Goal: Task Accomplishment & Management: Complete application form

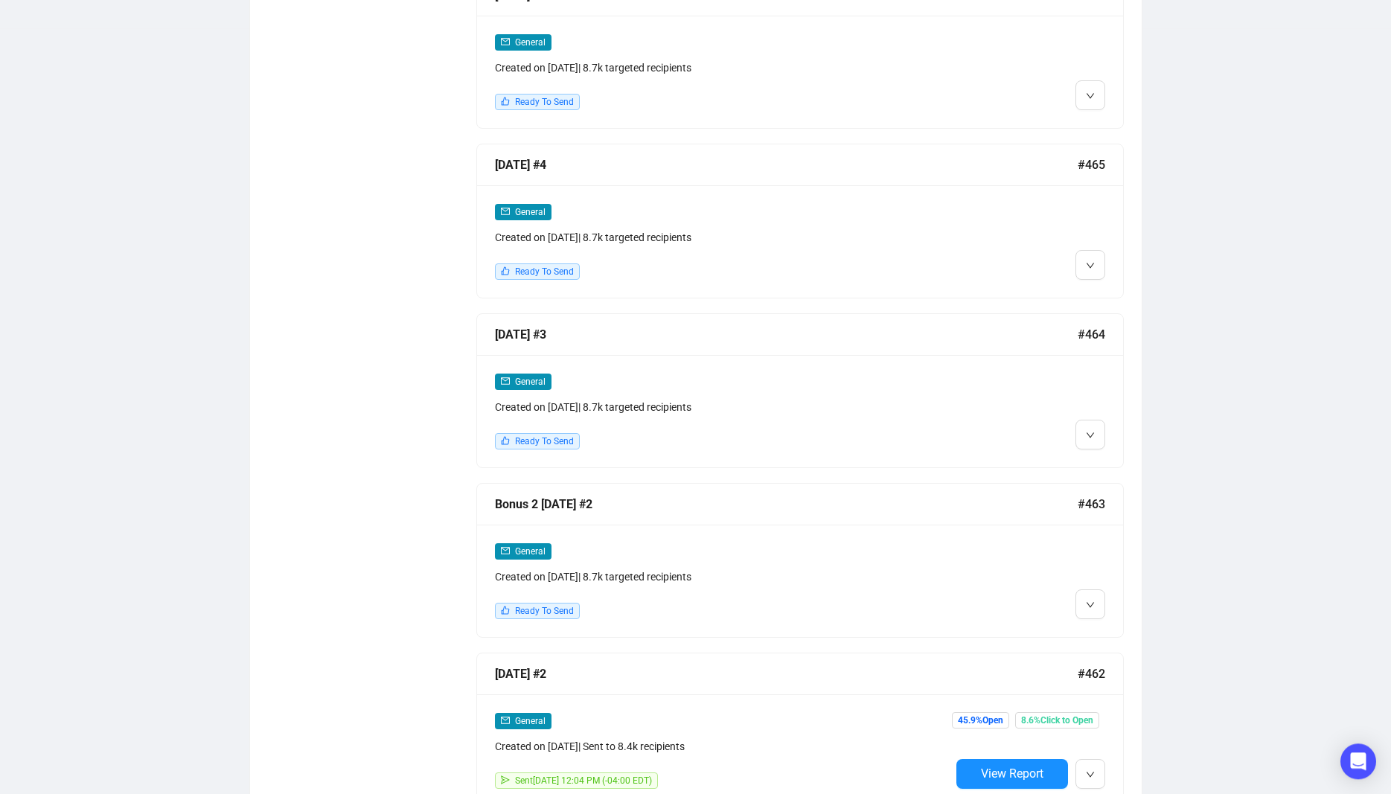
scroll to position [1190, 0]
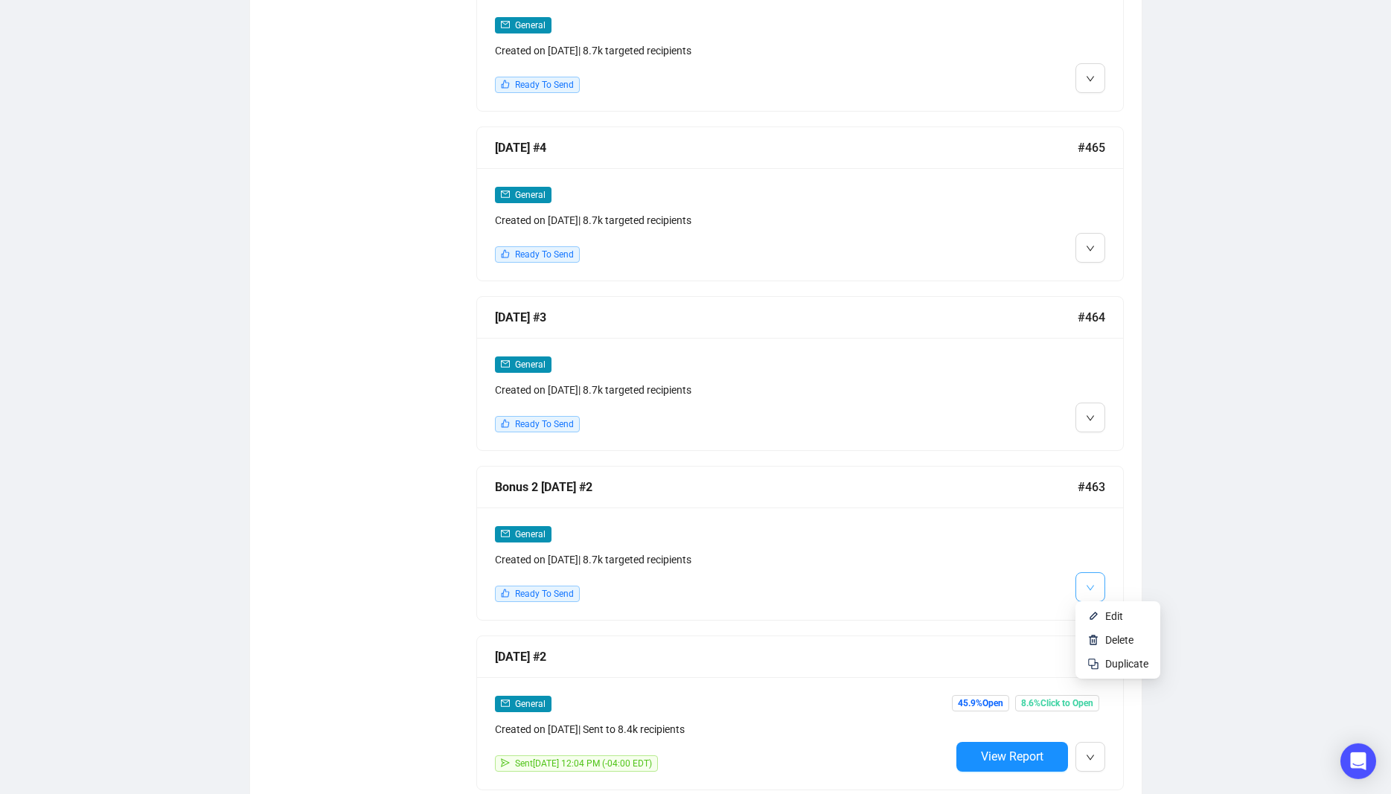
click at [1091, 587] on icon "down" at bounding box center [1090, 587] width 9 height 9
click at [1097, 616] on img at bounding box center [1093, 616] width 12 height 12
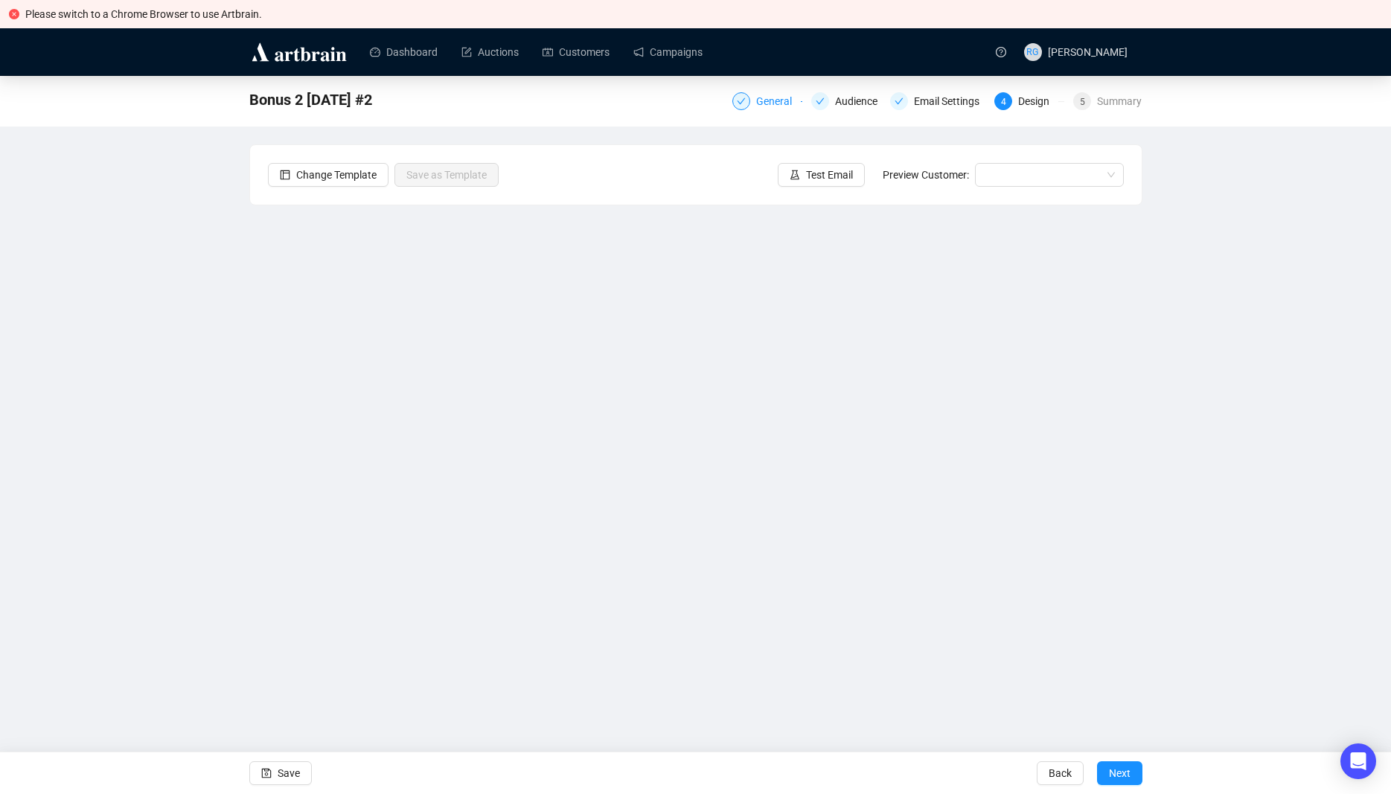
click at [773, 104] on div "General" at bounding box center [778, 101] width 45 height 18
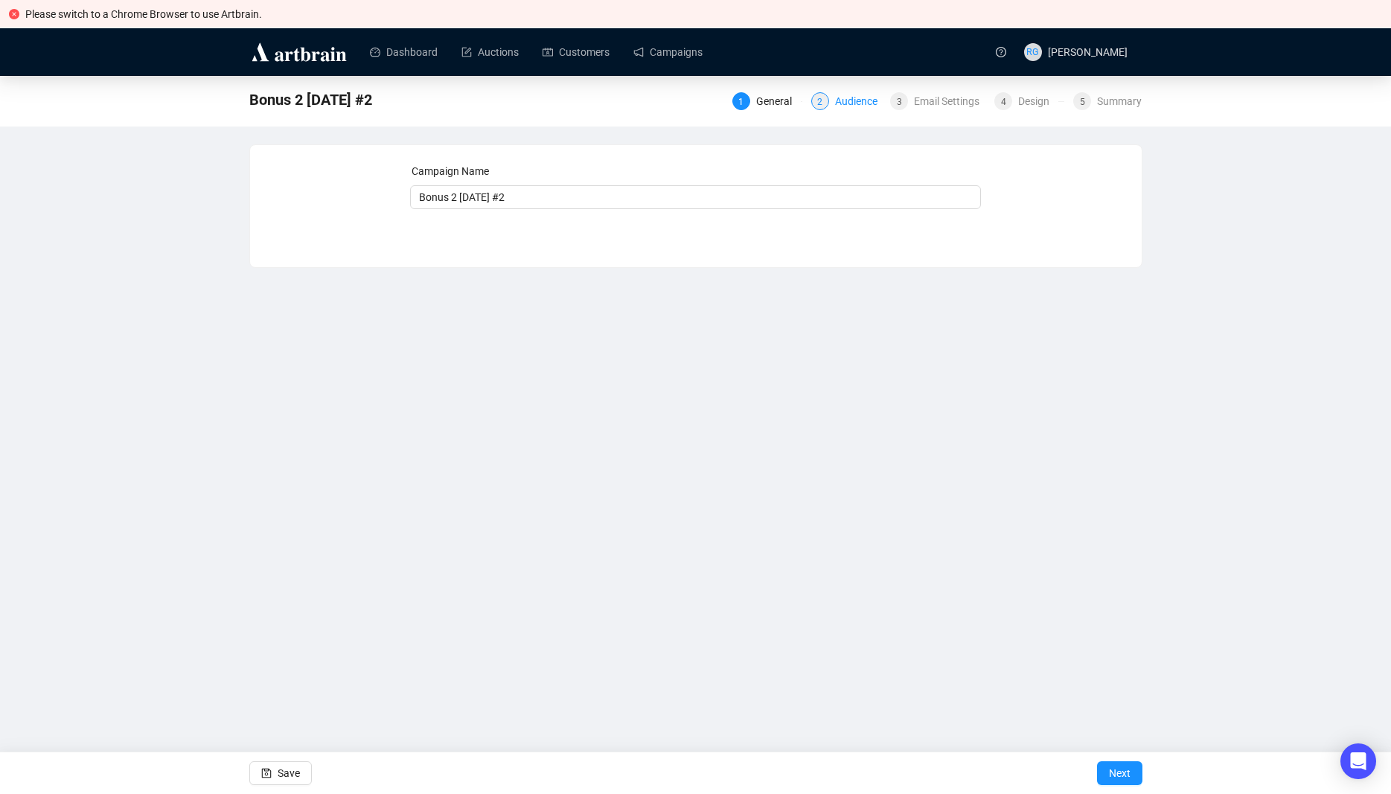
click at [832, 101] on div "2 Audience" at bounding box center [846, 101] width 70 height 18
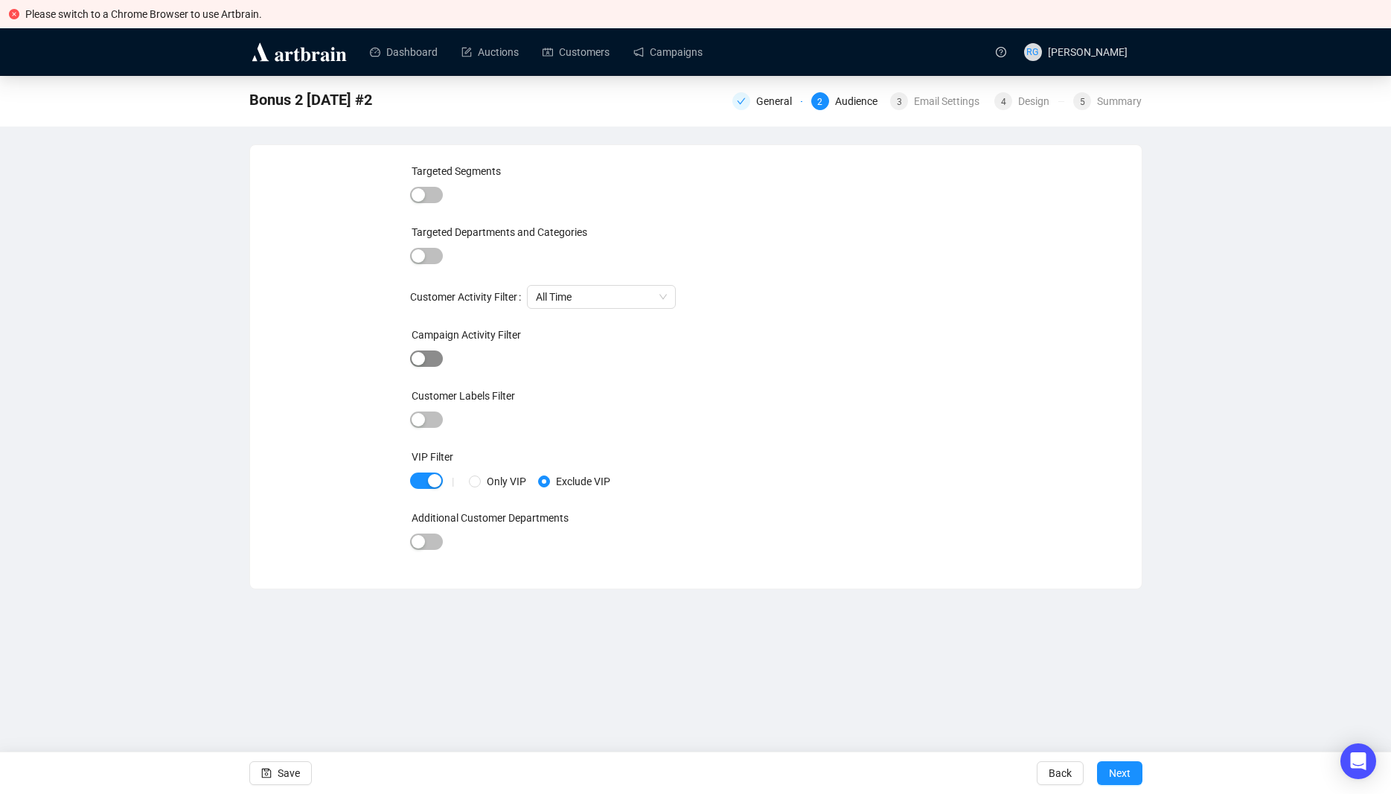
click at [437, 353] on span "button" at bounding box center [426, 358] width 33 height 16
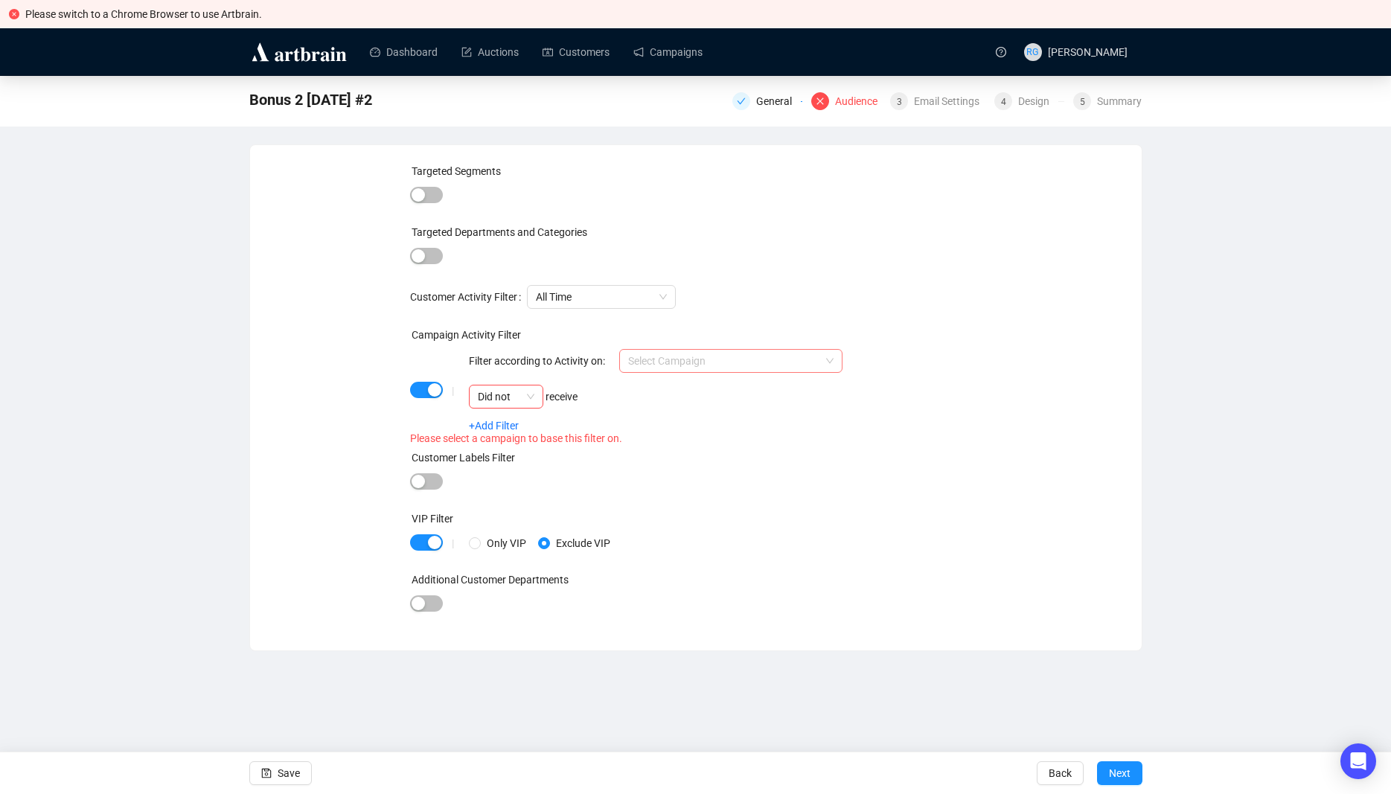
click at [658, 354] on input "search" at bounding box center [724, 361] width 192 height 22
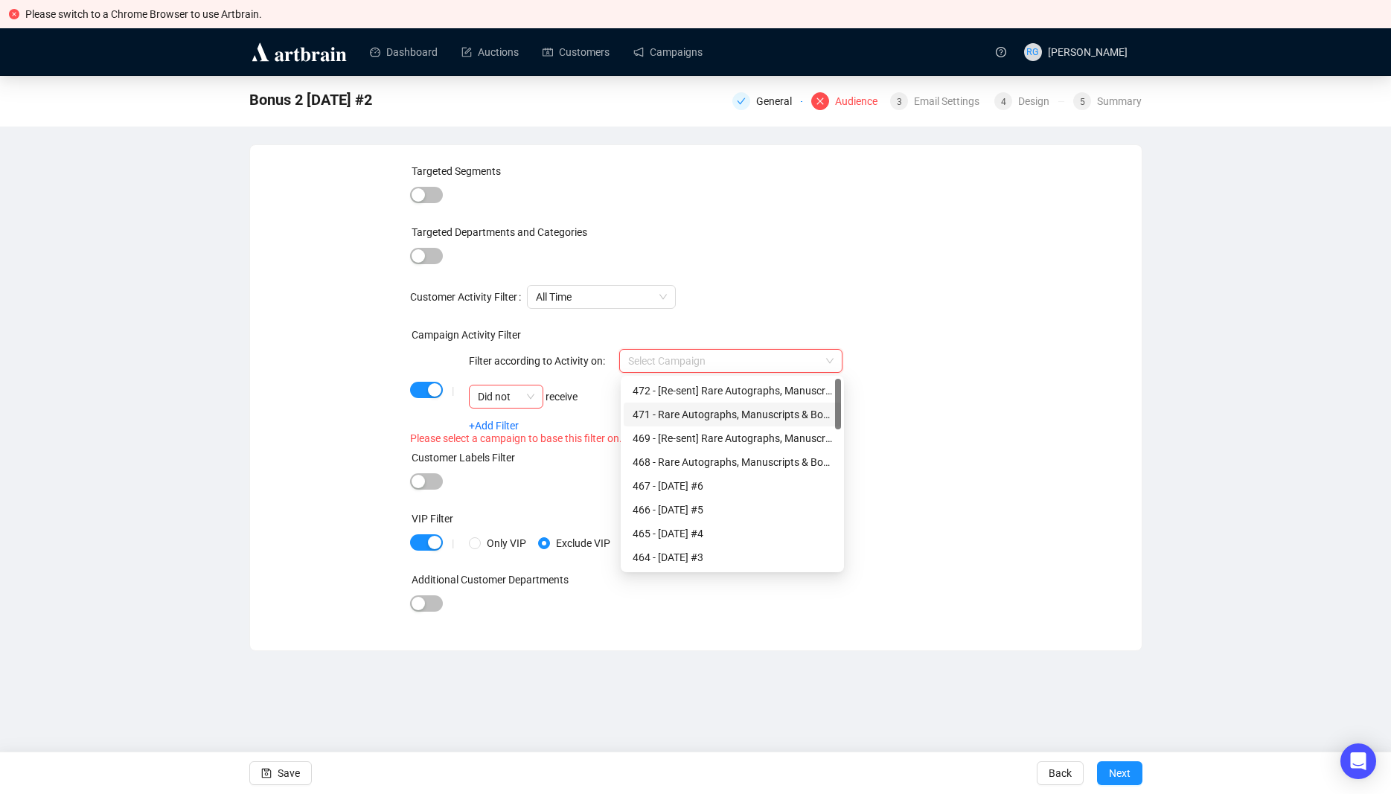
click at [670, 412] on div "471 - Rare Autographs, Manuscripts & Books Campaign" at bounding box center [731, 414] width 199 height 16
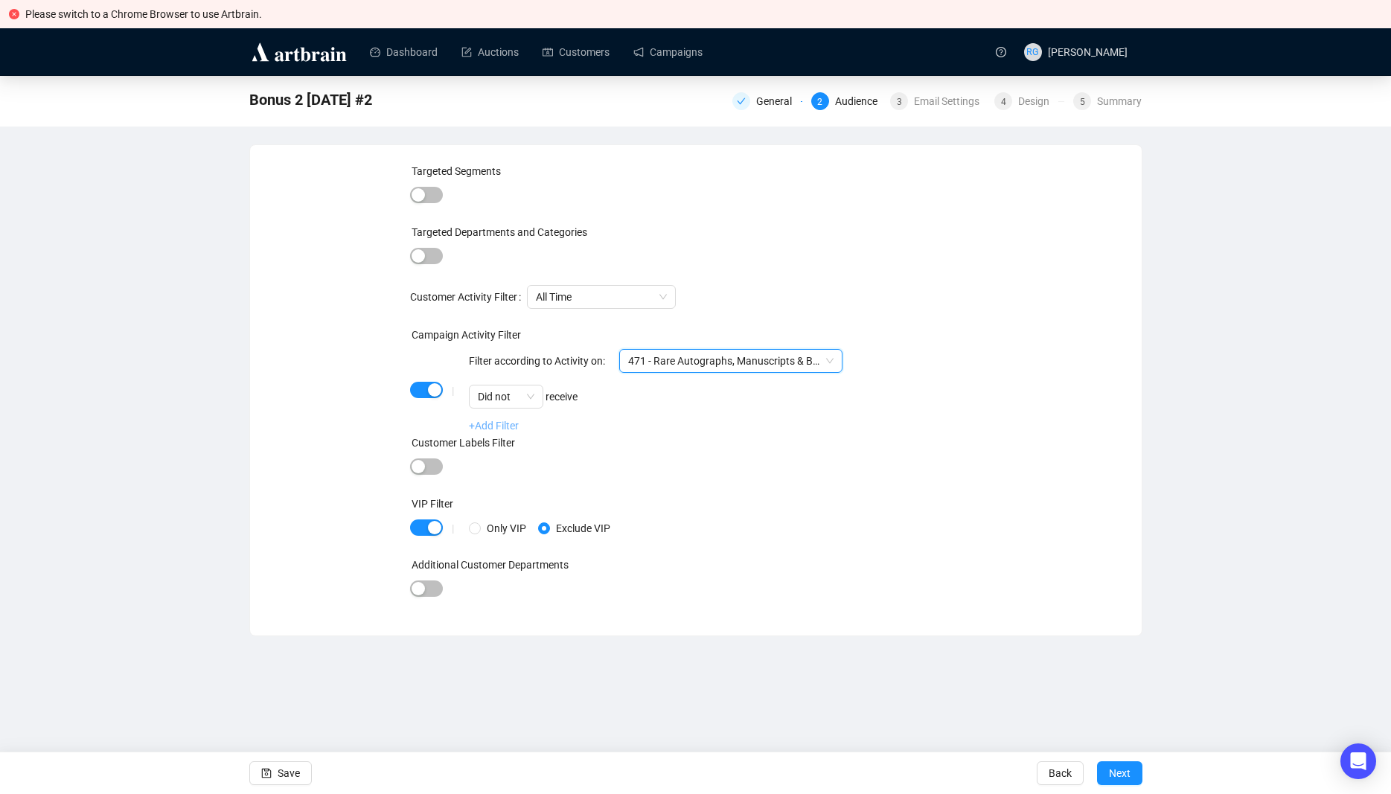
click at [504, 429] on link "+Add Filter" at bounding box center [494, 426] width 50 height 12
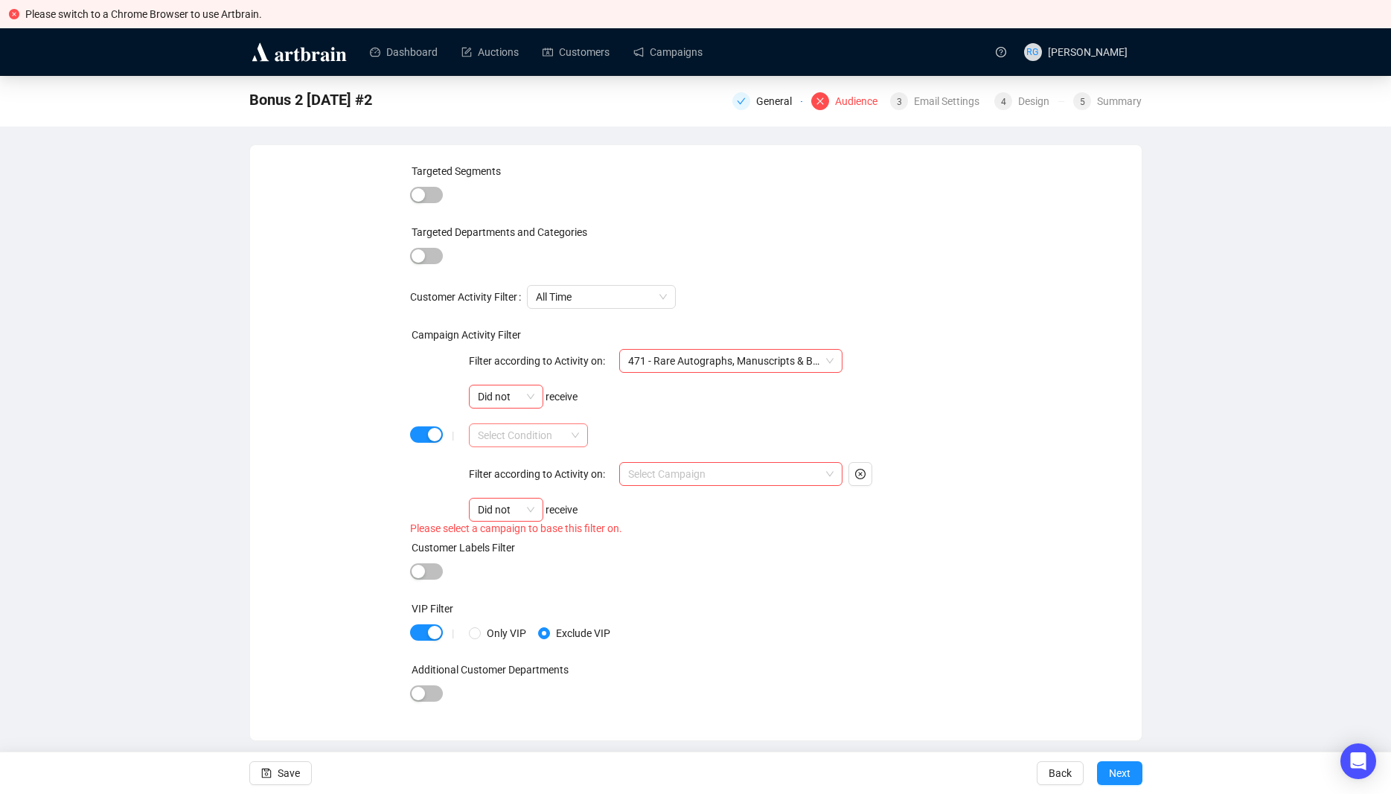
click at [521, 434] on input "search" at bounding box center [522, 435] width 88 height 22
click at [510, 466] on div "AND" at bounding box center [528, 465] width 95 height 16
click at [661, 473] on input "search" at bounding box center [724, 474] width 192 height 22
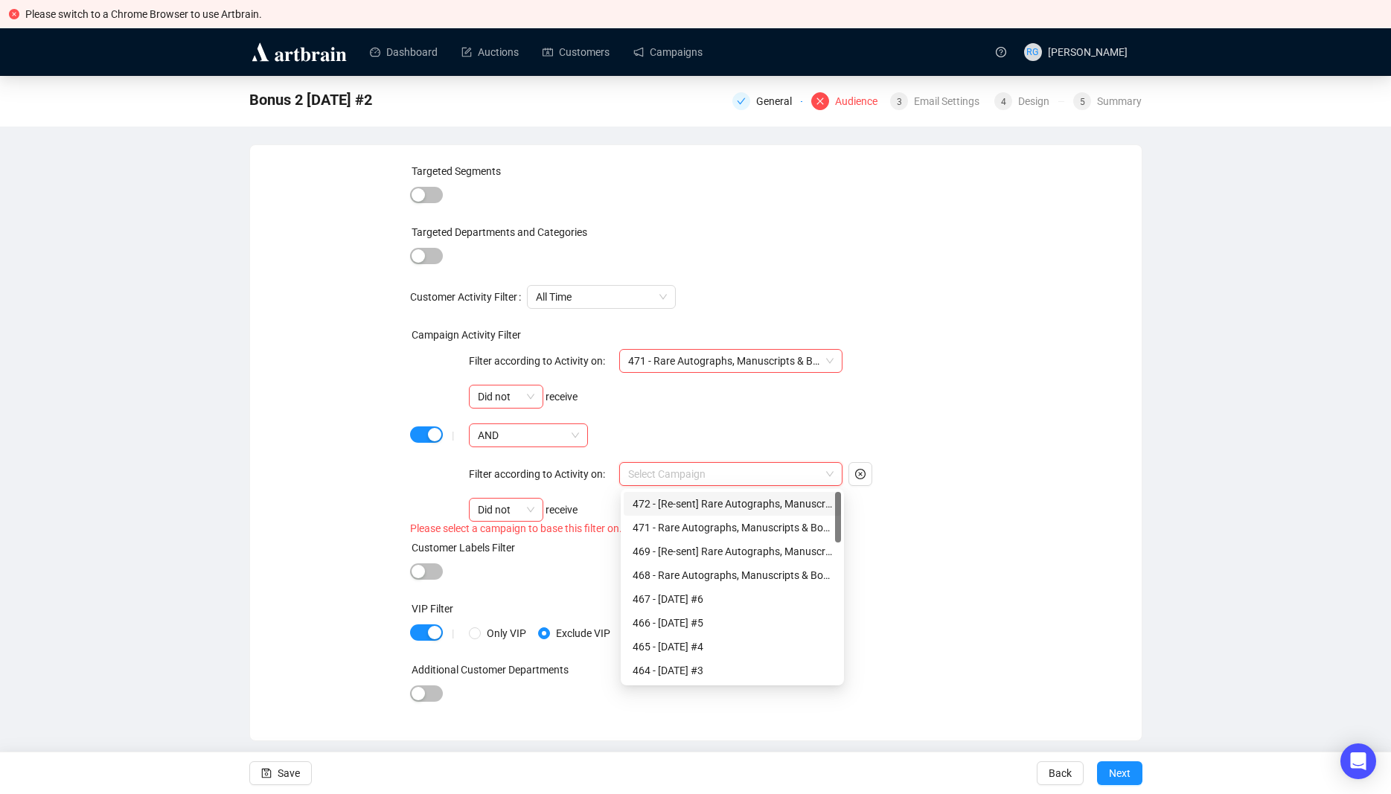
click at [658, 500] on div "472 - [Re-sent] Rare Autographs, Manuscripts & Books Campaign" at bounding box center [731, 504] width 199 height 16
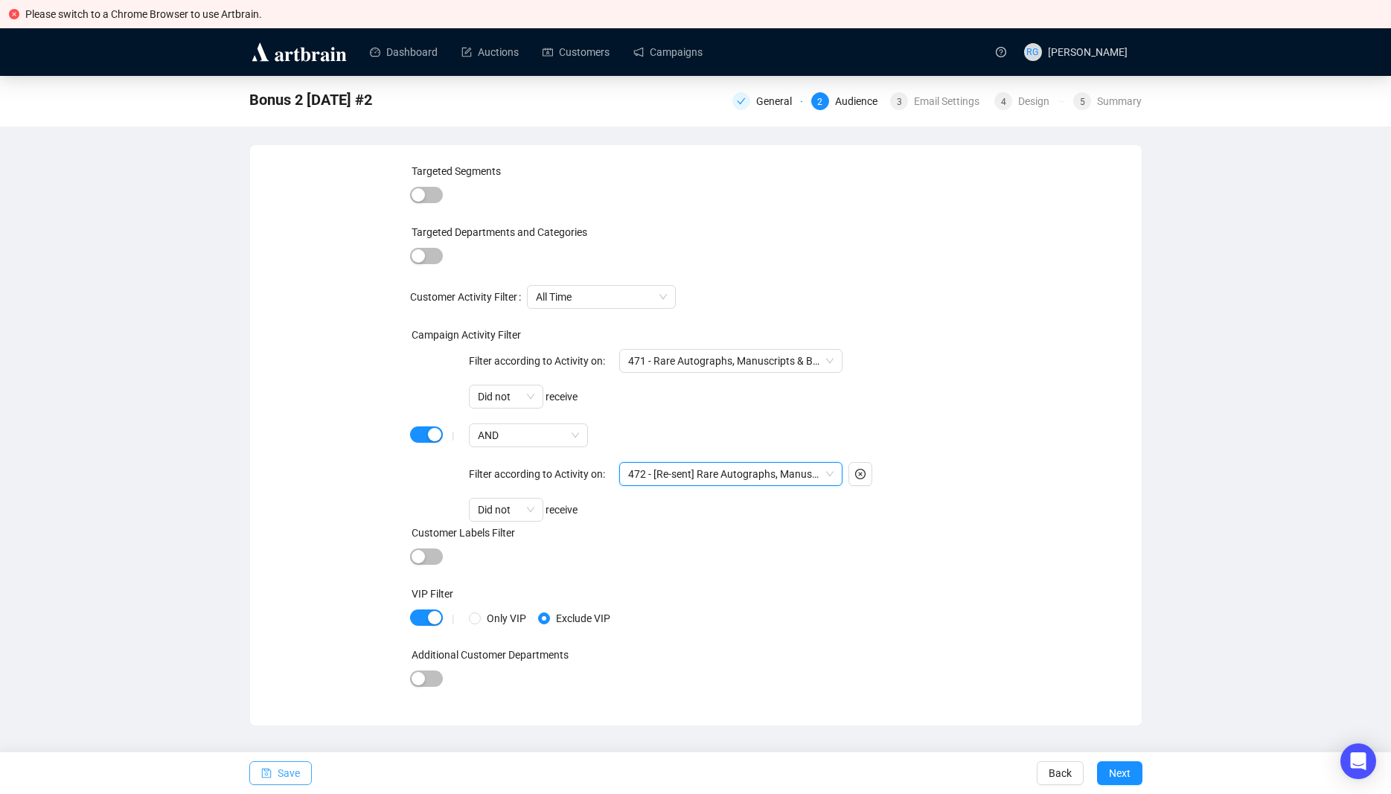
click at [280, 771] on span "Save" at bounding box center [289, 773] width 22 height 42
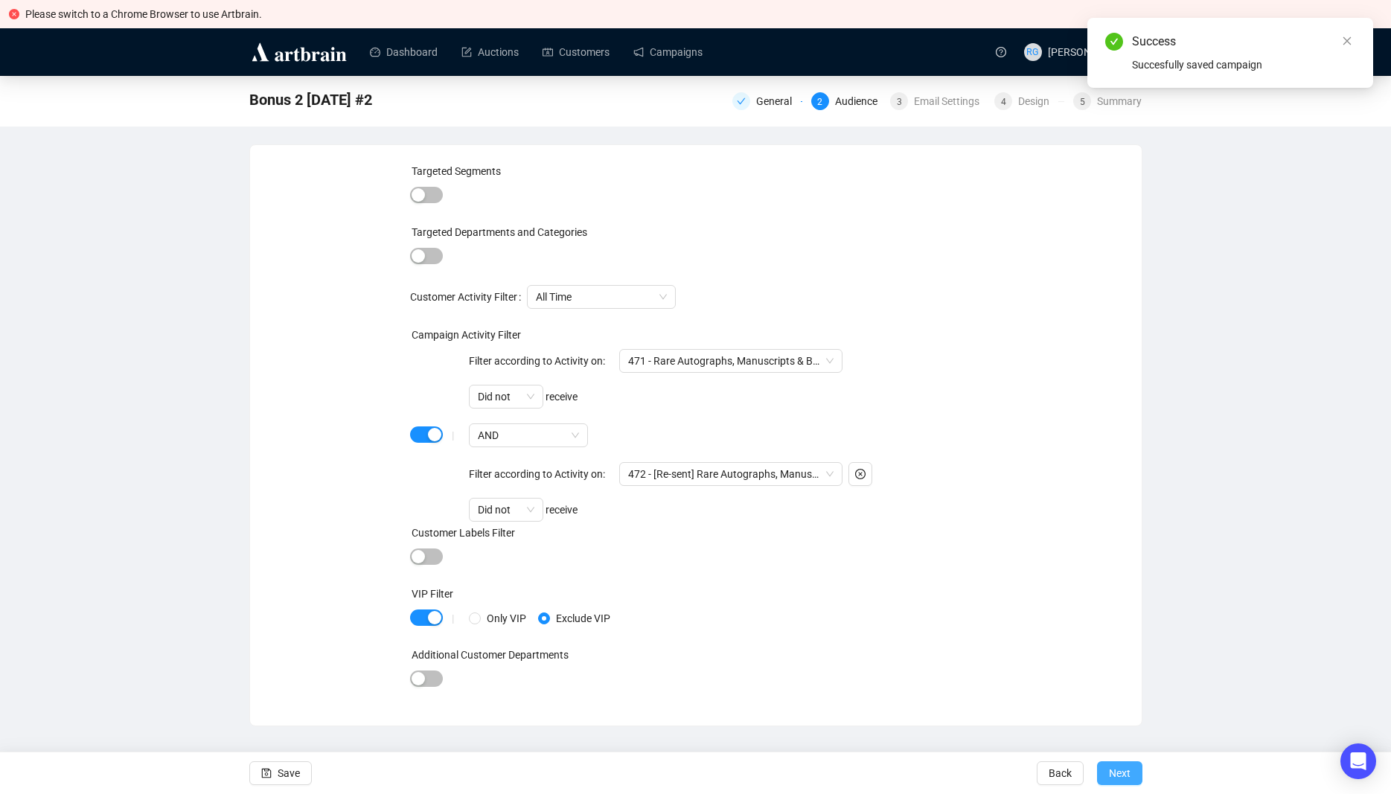
click at [1134, 779] on button "Next" at bounding box center [1119, 773] width 45 height 24
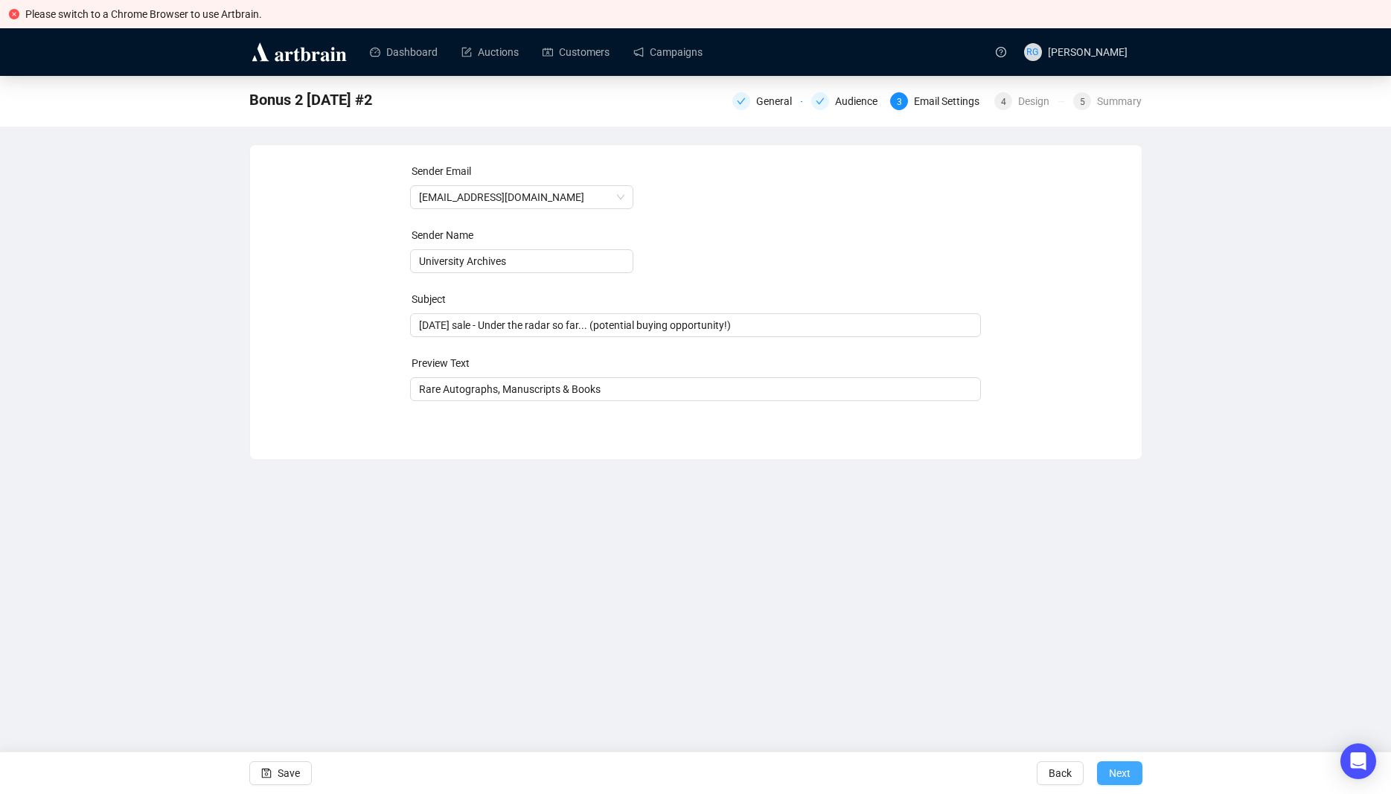
click at [1121, 771] on span "Next" at bounding box center [1120, 773] width 22 height 42
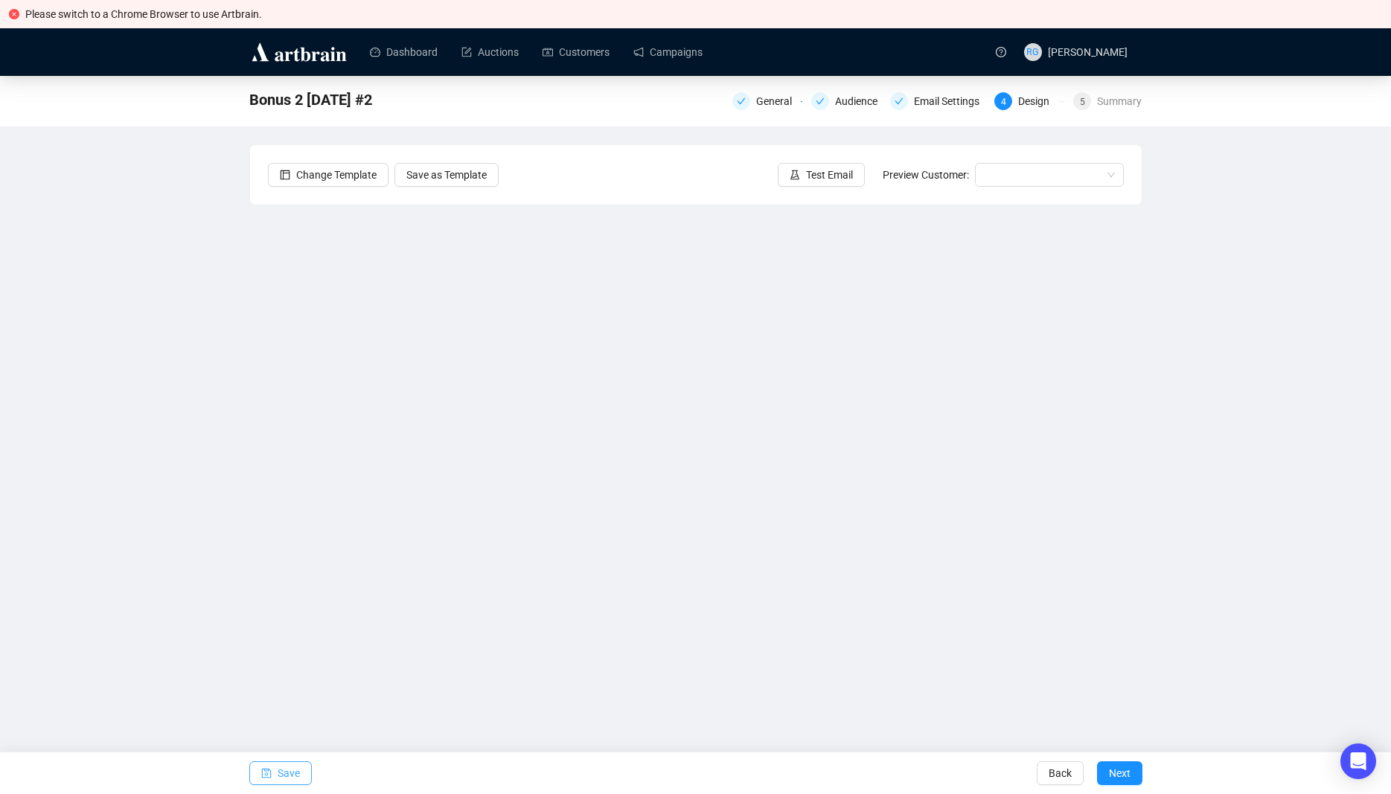
click at [286, 777] on span "Save" at bounding box center [289, 773] width 22 height 42
click at [289, 776] on span "Save" at bounding box center [289, 773] width 22 height 42
click at [287, 766] on span "Save" at bounding box center [289, 773] width 22 height 42
click at [292, 769] on span "Save" at bounding box center [289, 773] width 22 height 42
click at [295, 772] on span "Save" at bounding box center [289, 773] width 22 height 42
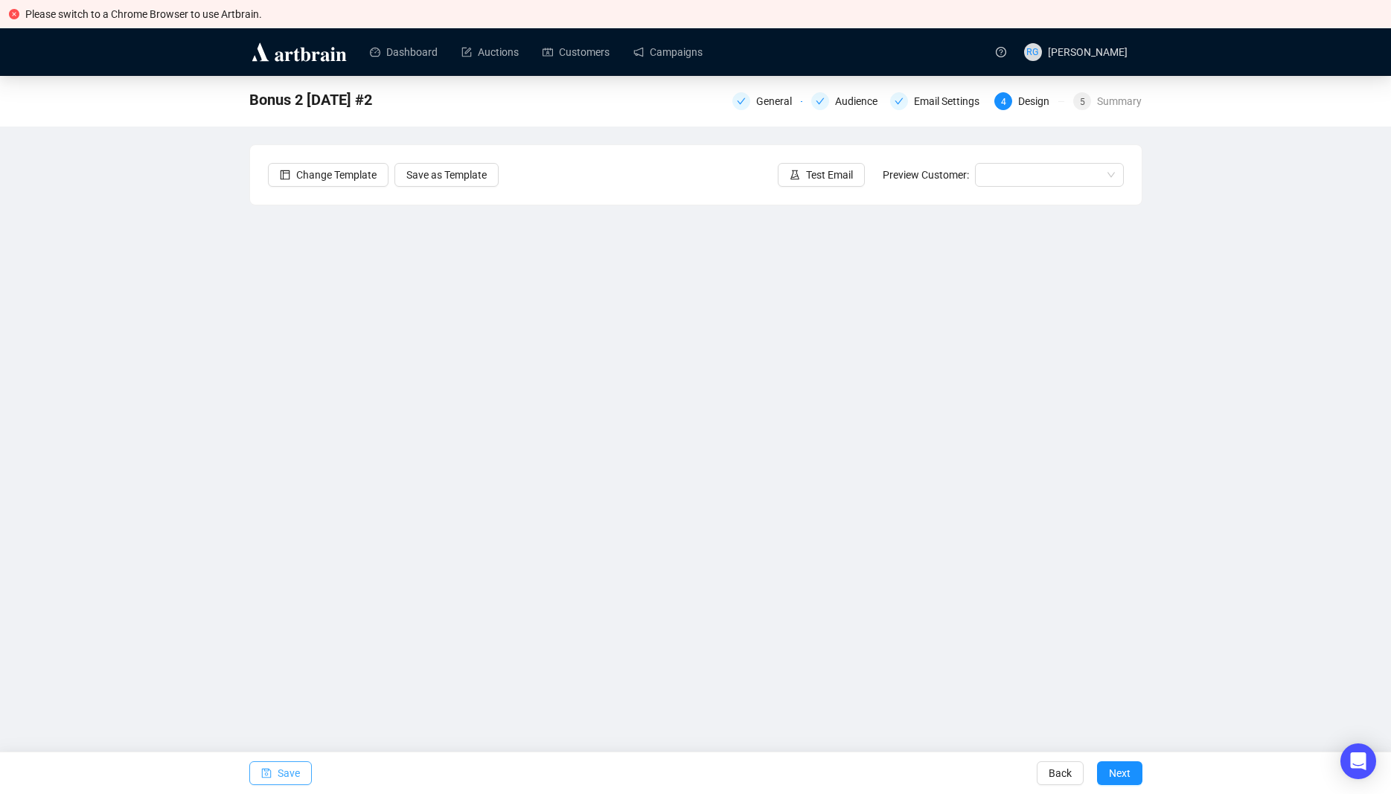
click at [261, 771] on icon "save" at bounding box center [266, 773] width 10 height 10
click at [287, 777] on span "Save" at bounding box center [289, 773] width 22 height 42
click at [276, 777] on button "Save" at bounding box center [280, 773] width 62 height 24
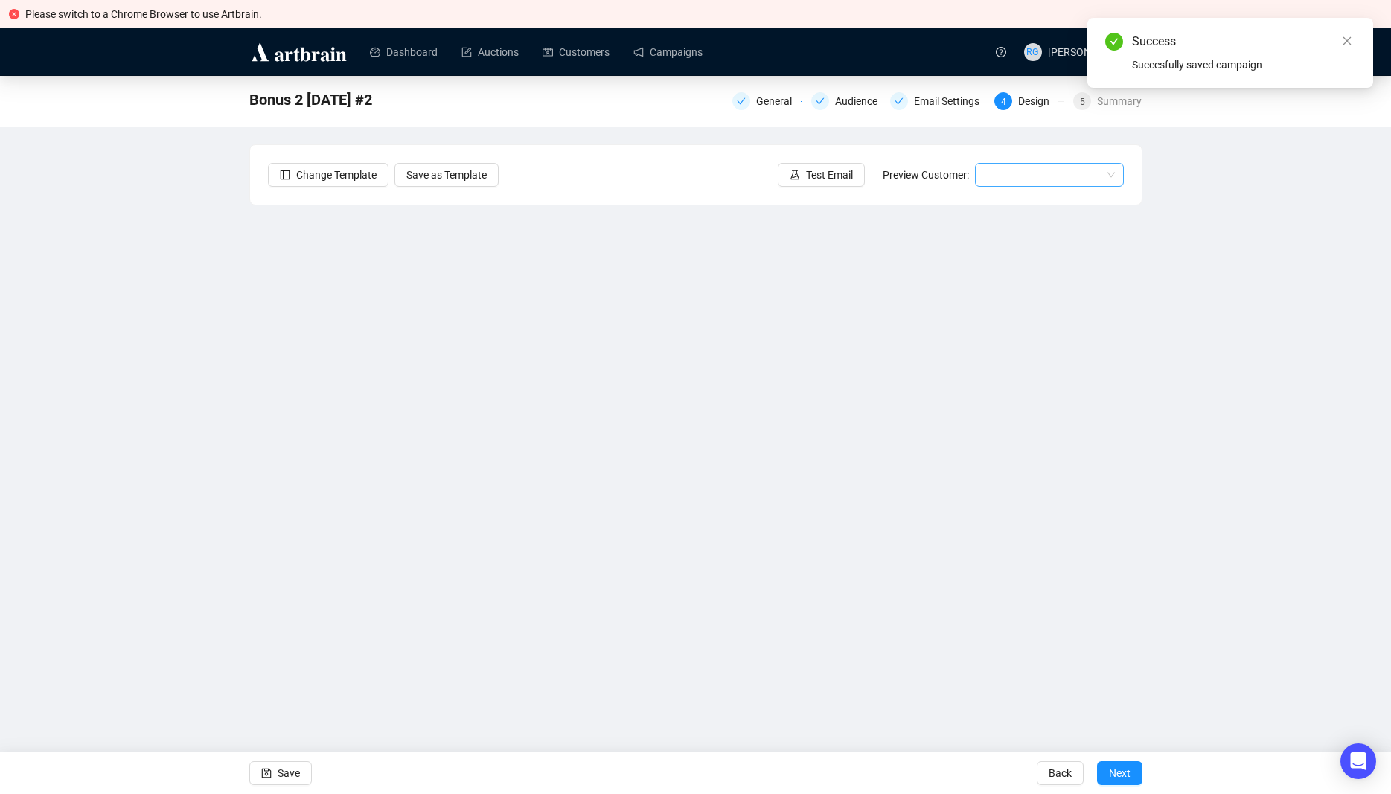
click at [1004, 170] on input "search" at bounding box center [1043, 175] width 118 height 22
click at [1012, 208] on div "[PERSON_NAME] | Example" at bounding box center [1049, 204] width 125 height 16
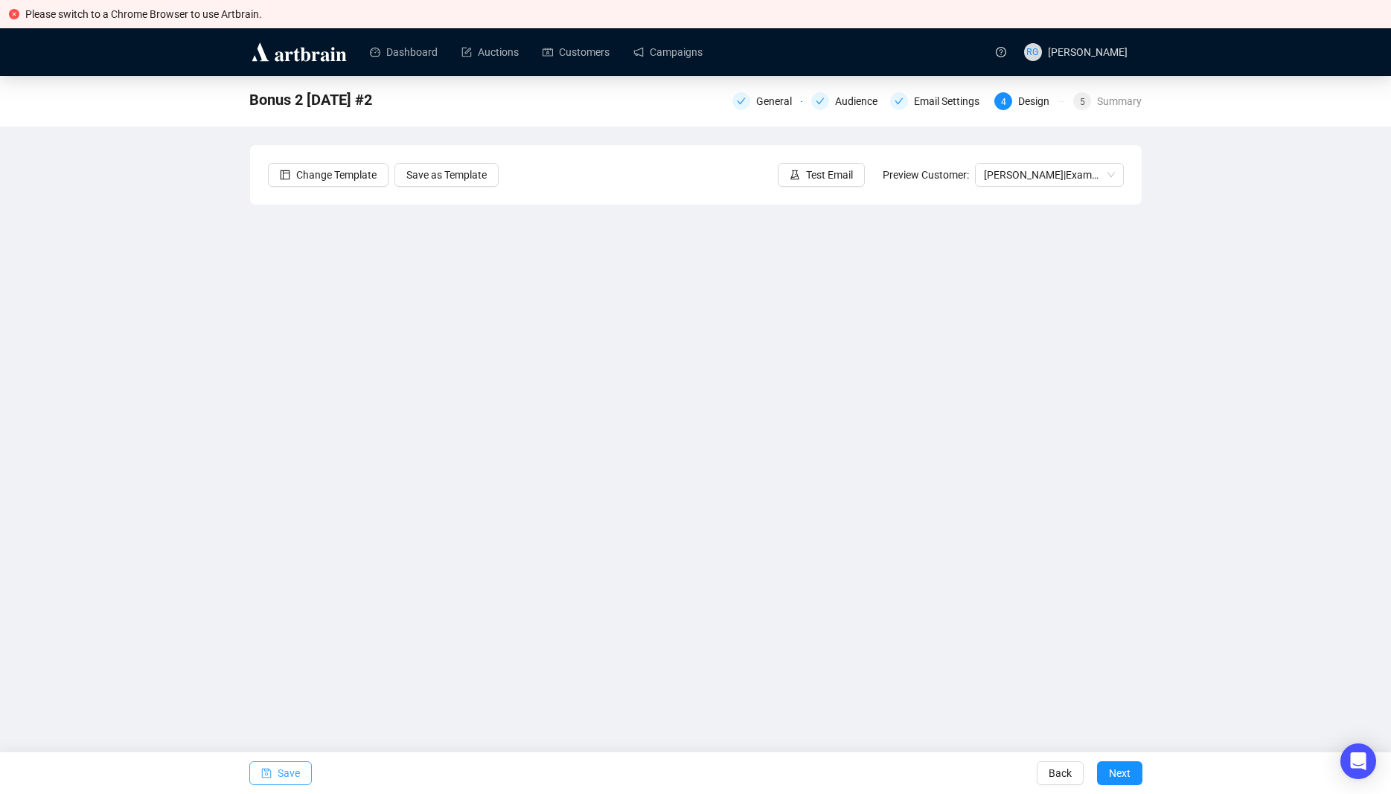
click at [278, 772] on span "Save" at bounding box center [289, 773] width 22 height 42
click at [274, 777] on button "Save" at bounding box center [280, 773] width 62 height 24
click at [818, 176] on span "Test Email" at bounding box center [829, 175] width 47 height 16
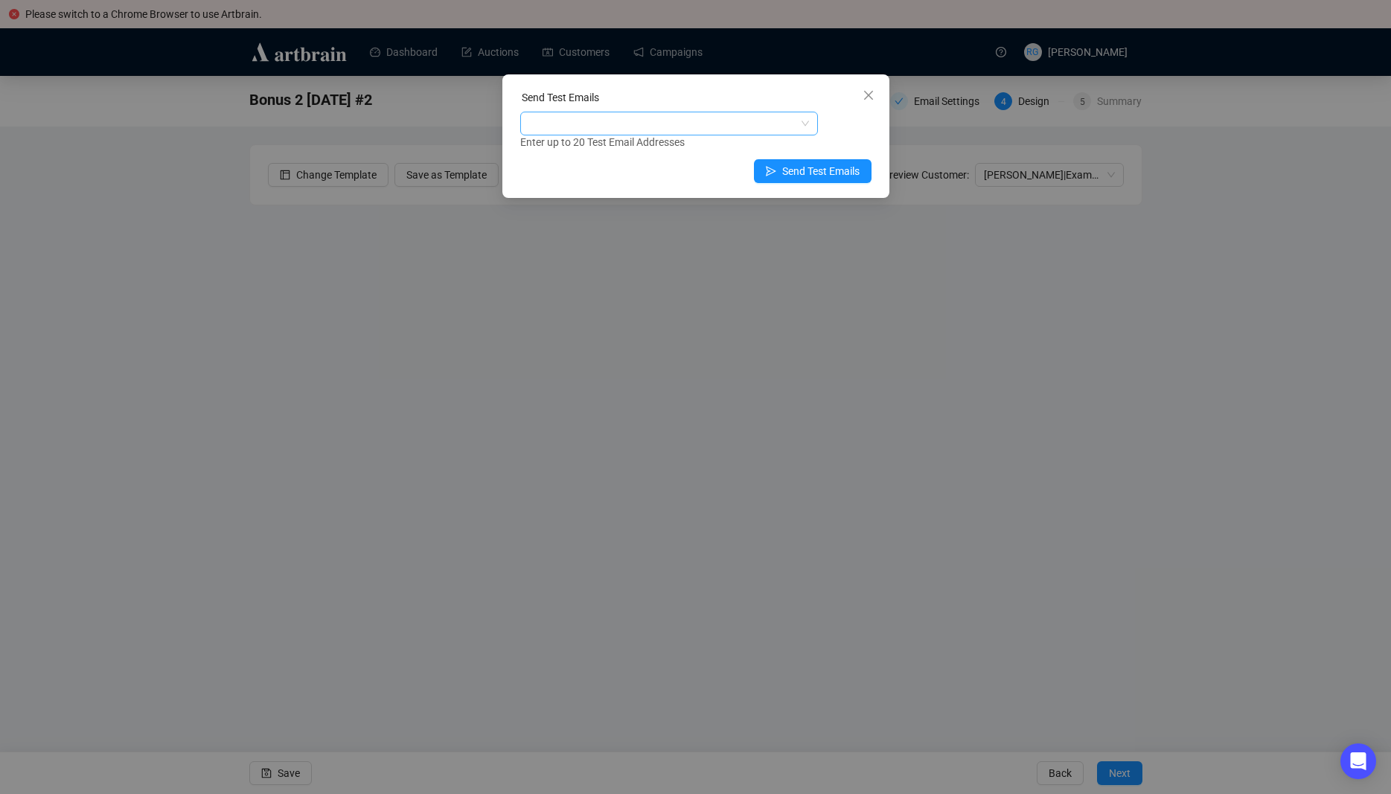
click at [618, 128] on div at bounding box center [661, 123] width 276 height 21
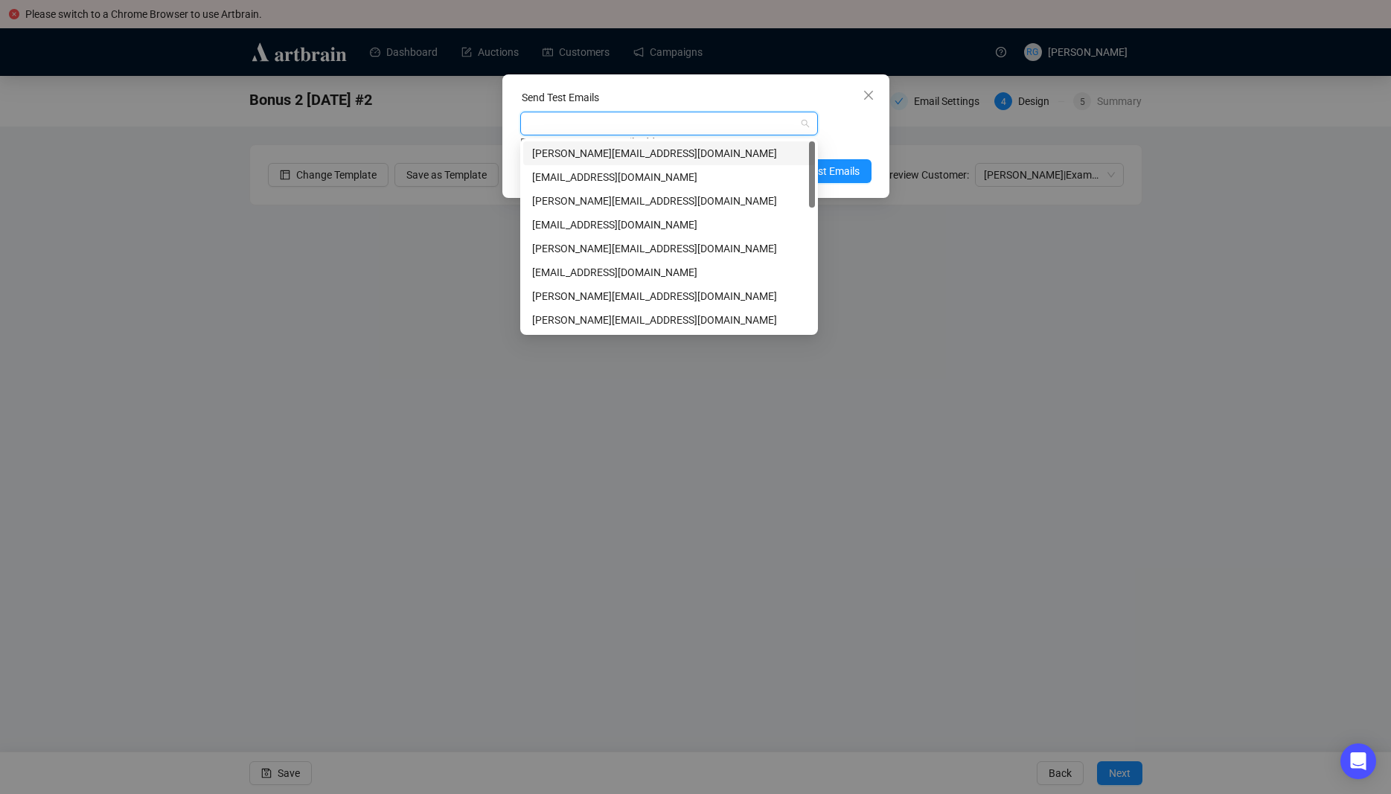
click at [610, 155] on div "[PERSON_NAME][EMAIL_ADDRESS][DOMAIN_NAME]" at bounding box center [669, 153] width 274 height 16
click at [598, 297] on div "[PERSON_NAME][EMAIL_ADDRESS][DOMAIN_NAME]" at bounding box center [669, 296] width 274 height 16
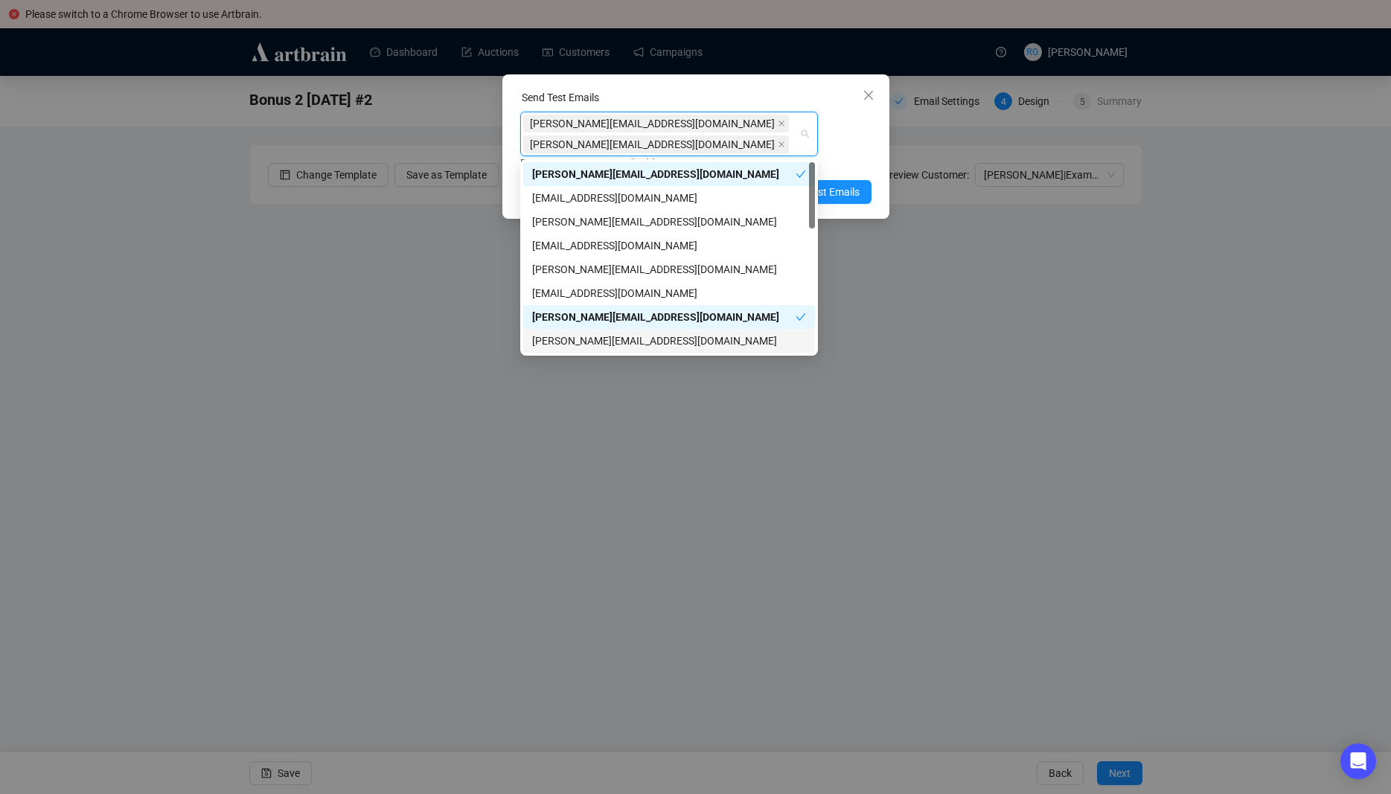
click at [604, 339] on div "[PERSON_NAME][EMAIL_ADDRESS][DOMAIN_NAME]" at bounding box center [669, 341] width 274 height 16
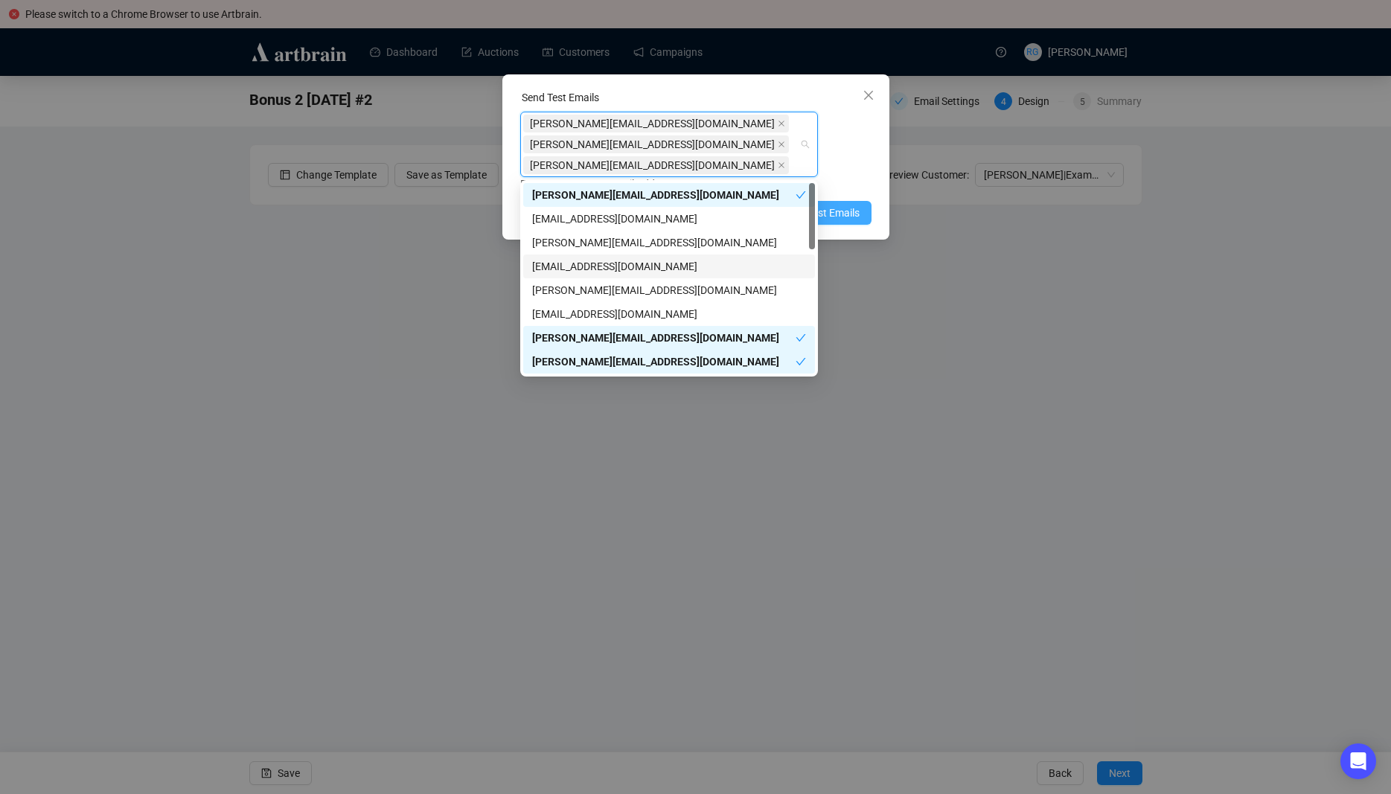
click at [841, 217] on span "Send Test Emails" at bounding box center [820, 213] width 77 height 16
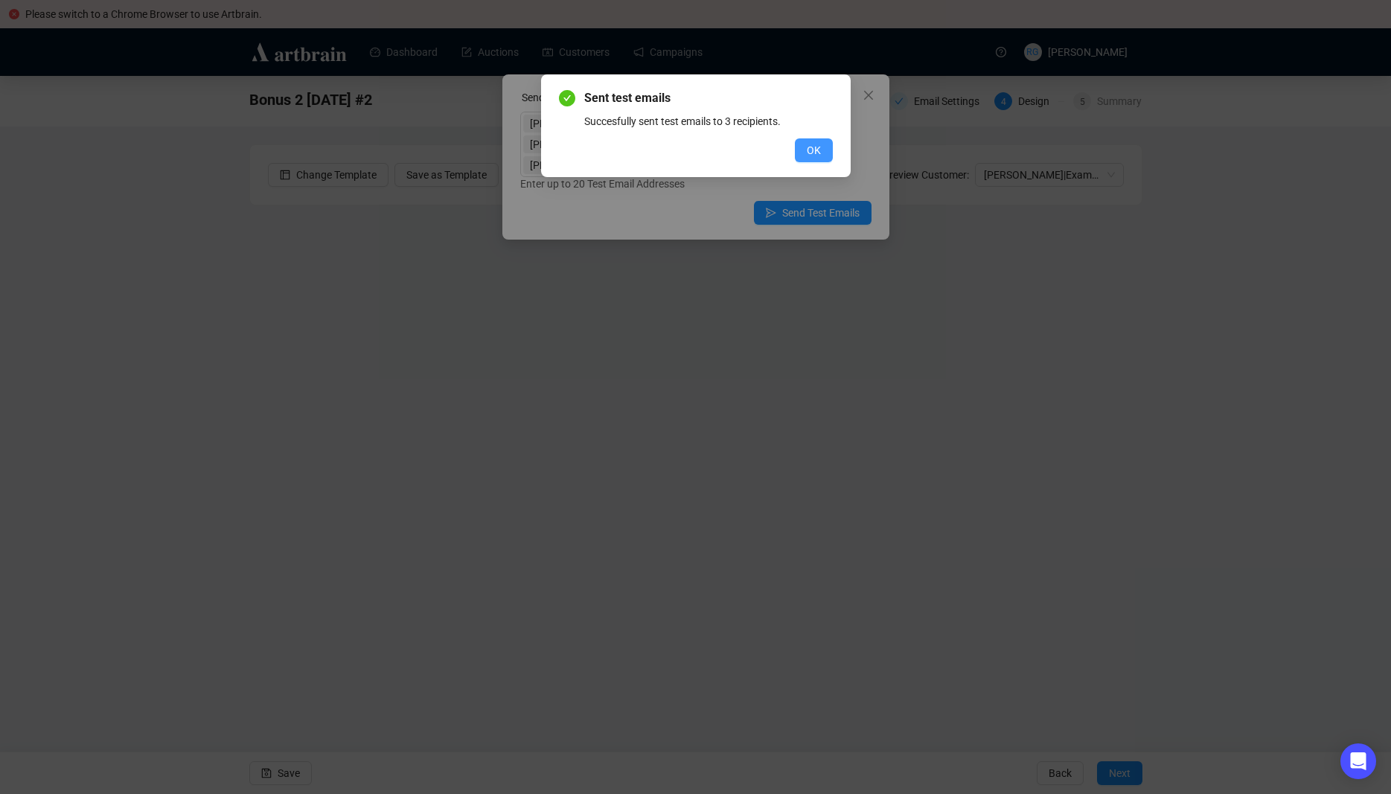
click at [821, 144] on button "OK" at bounding box center [814, 150] width 38 height 24
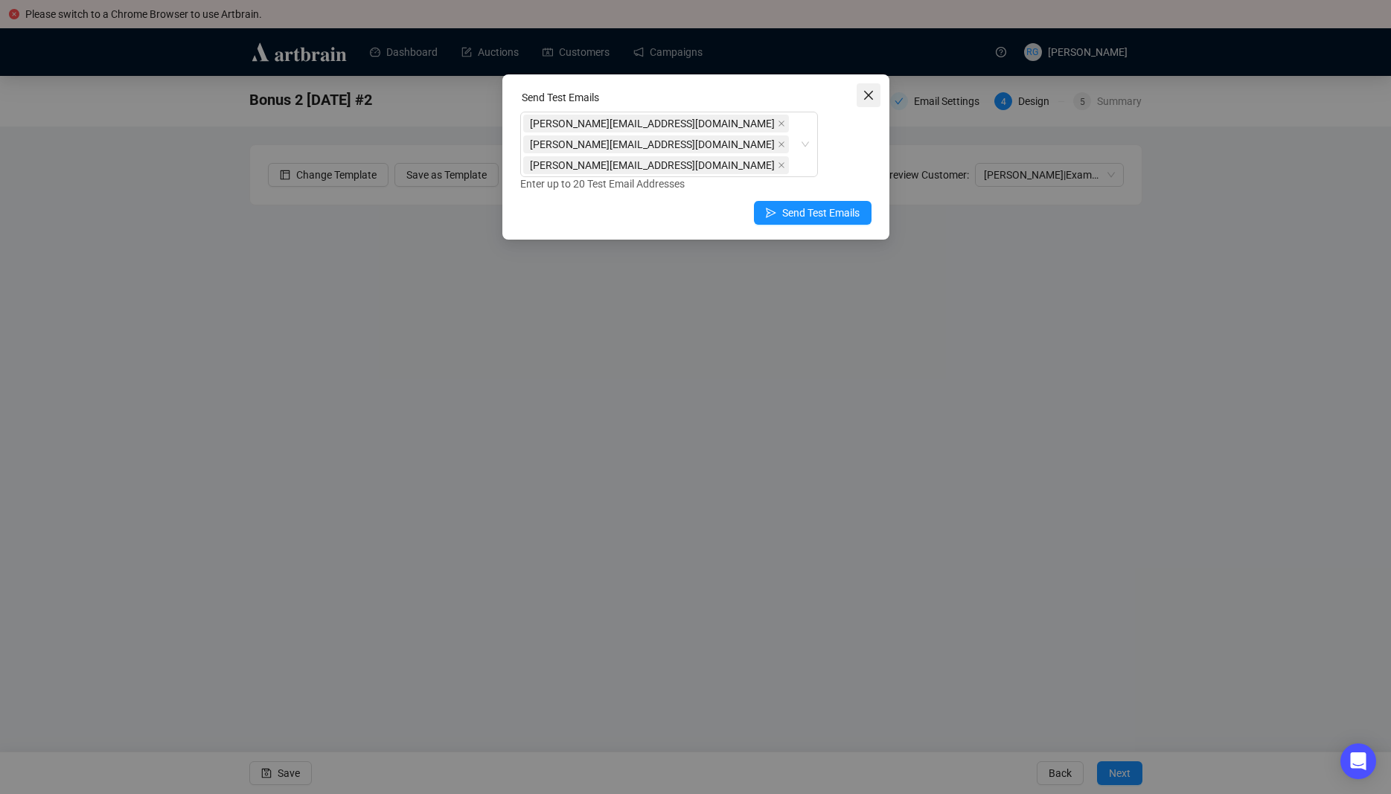
click at [862, 92] on span "Close" at bounding box center [868, 95] width 24 height 12
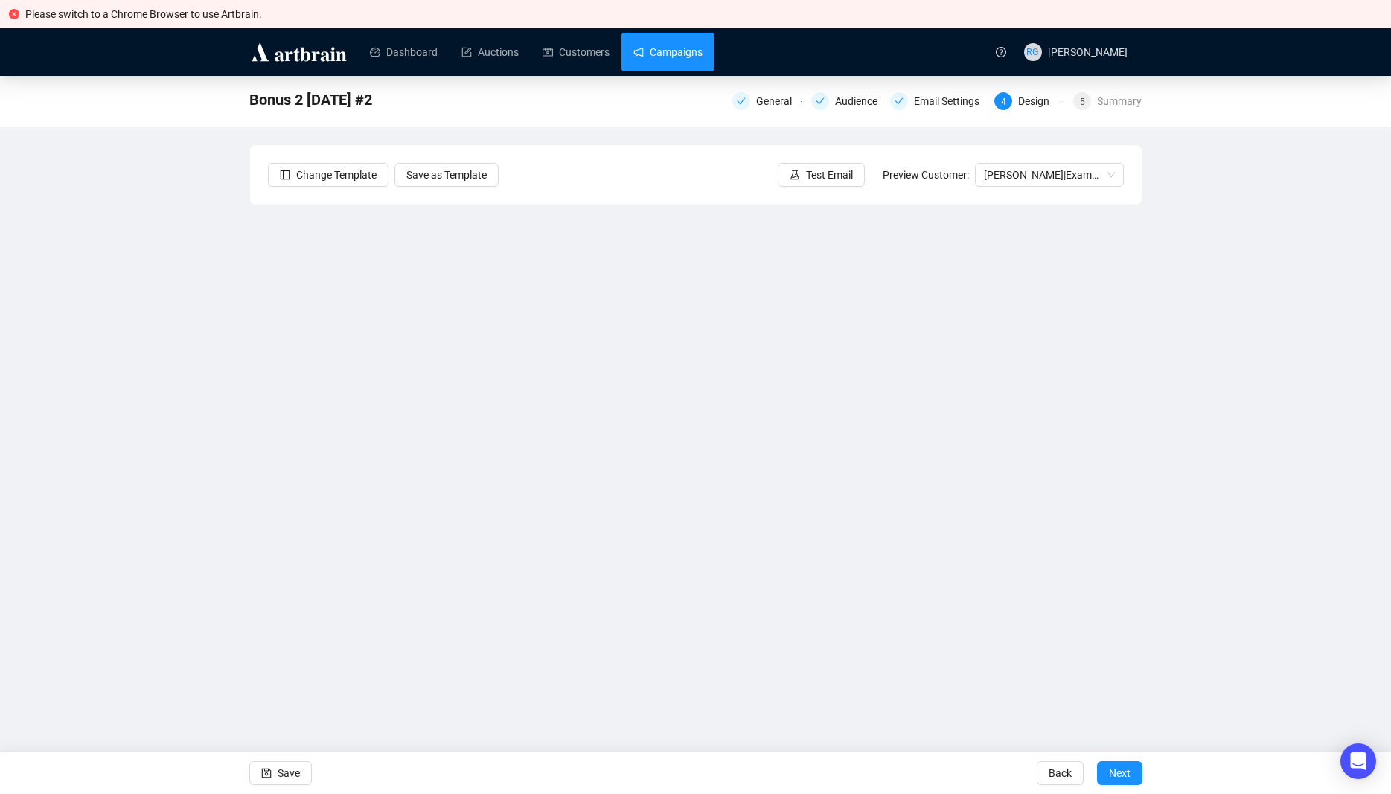
click at [669, 56] on link "Campaigns" at bounding box center [667, 52] width 69 height 39
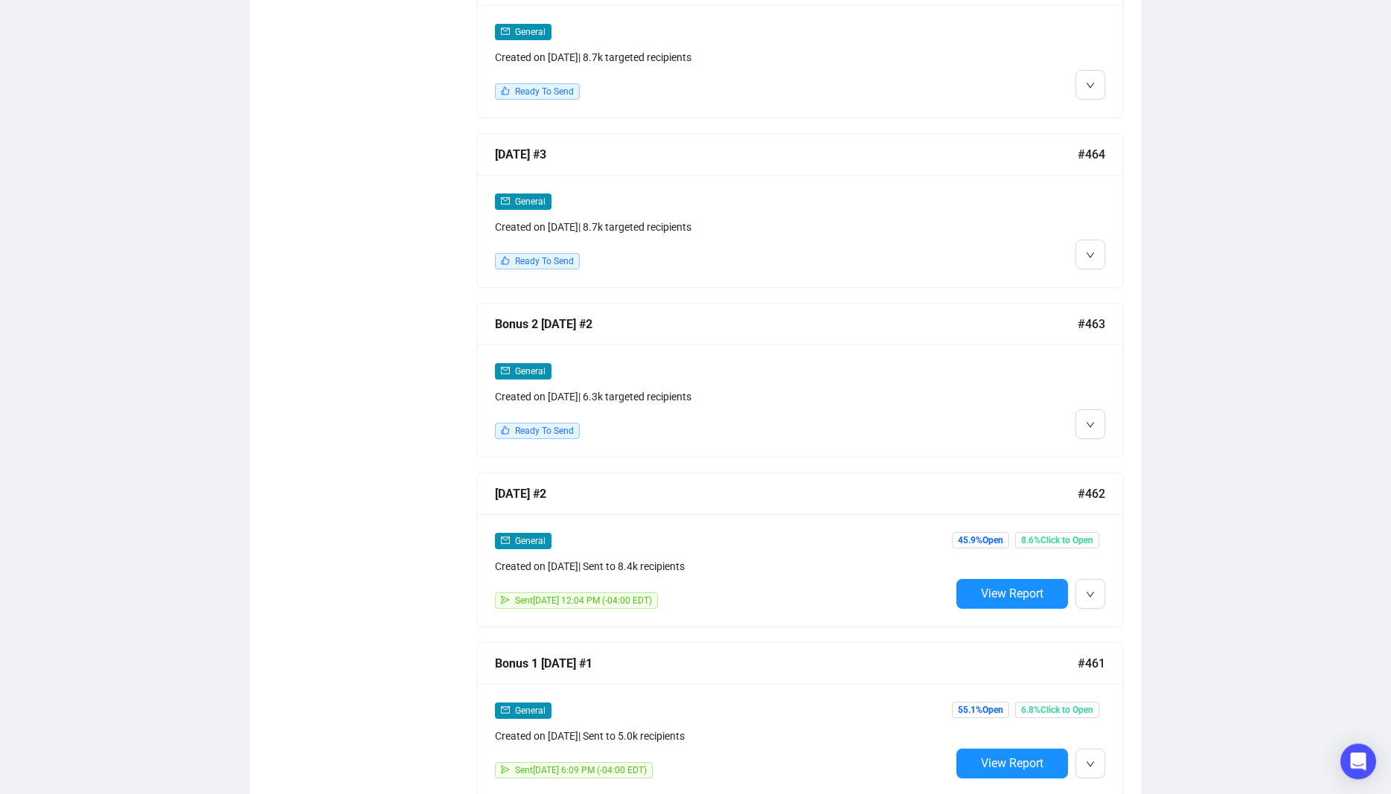
scroll to position [1388, 0]
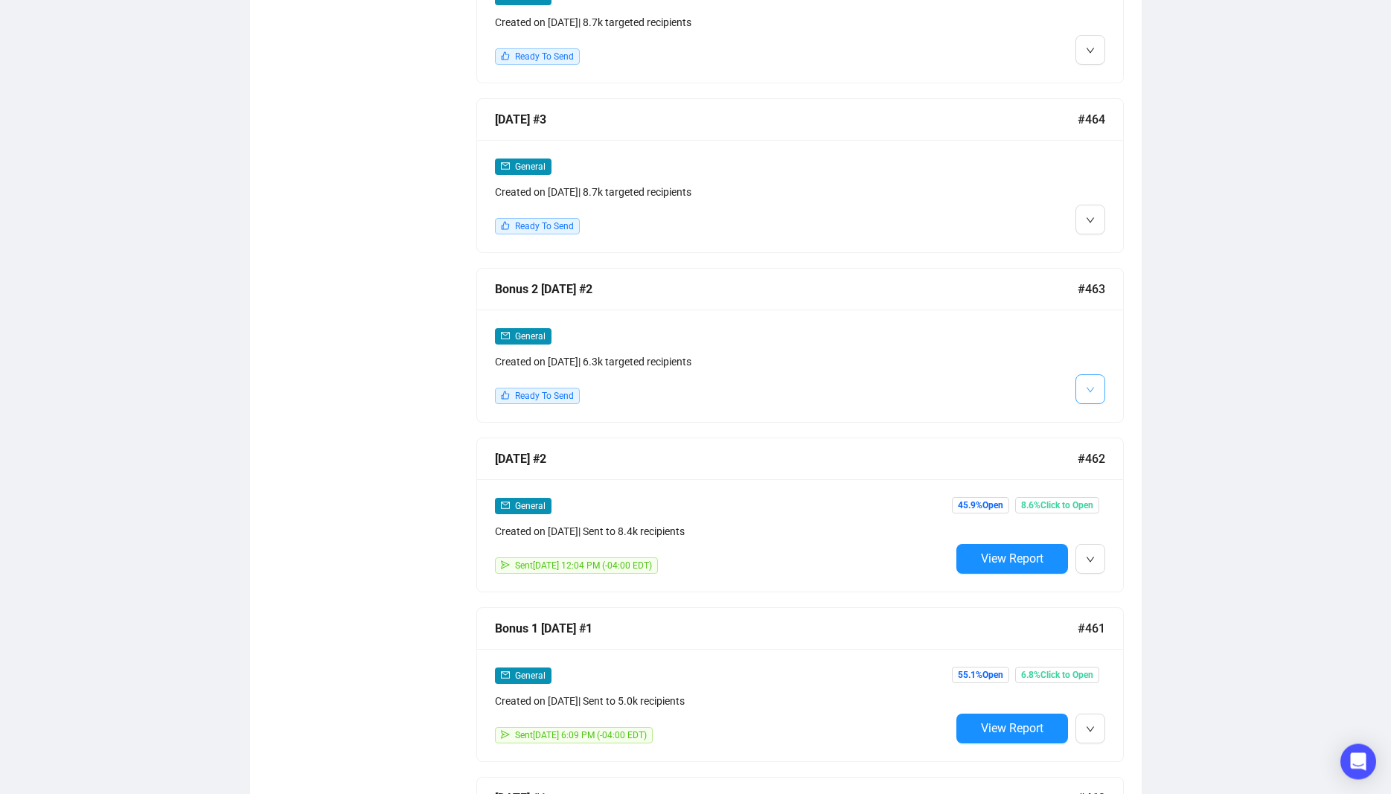
click at [1091, 385] on icon "down" at bounding box center [1090, 389] width 9 height 9
click at [1110, 422] on span "Edit" at bounding box center [1114, 418] width 18 height 12
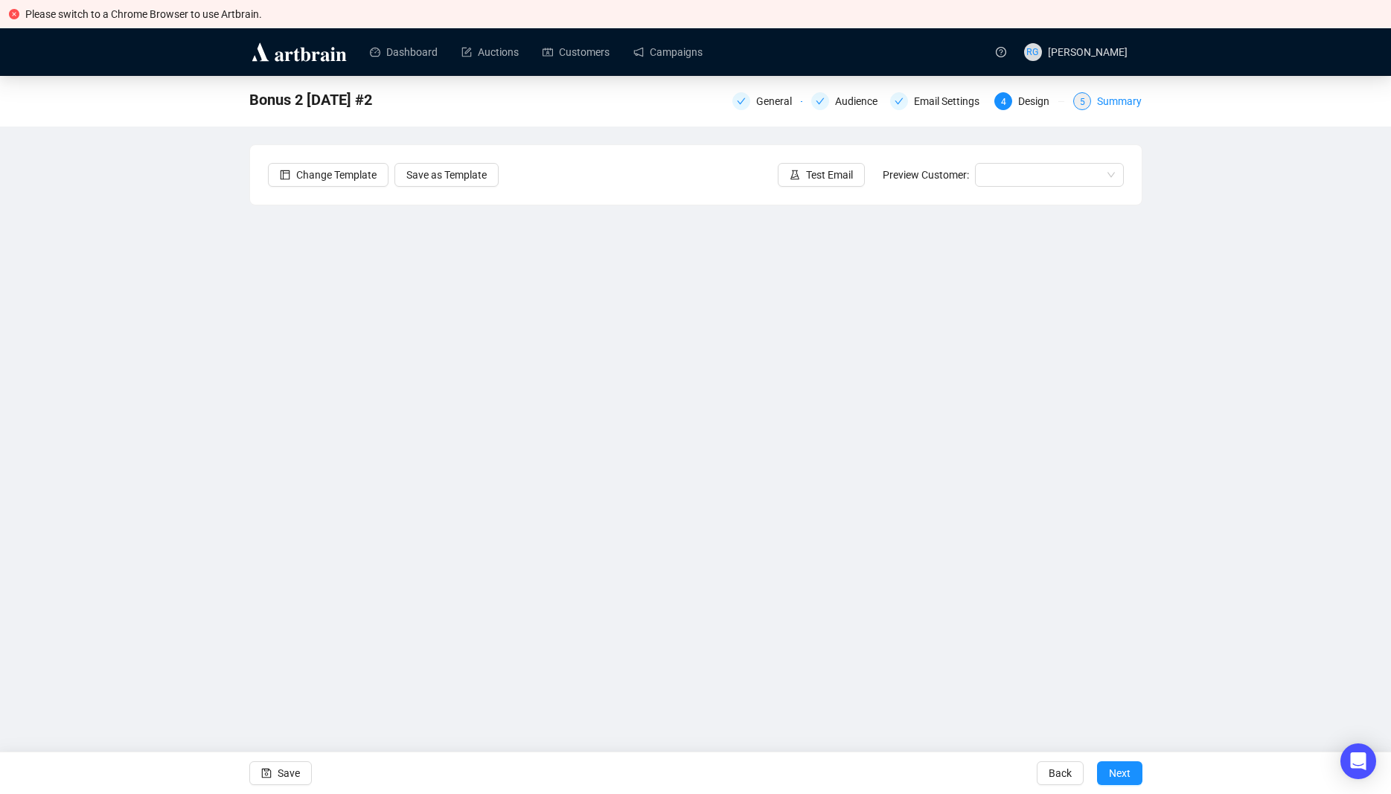
click at [1119, 106] on div "Summary" at bounding box center [1119, 101] width 45 height 18
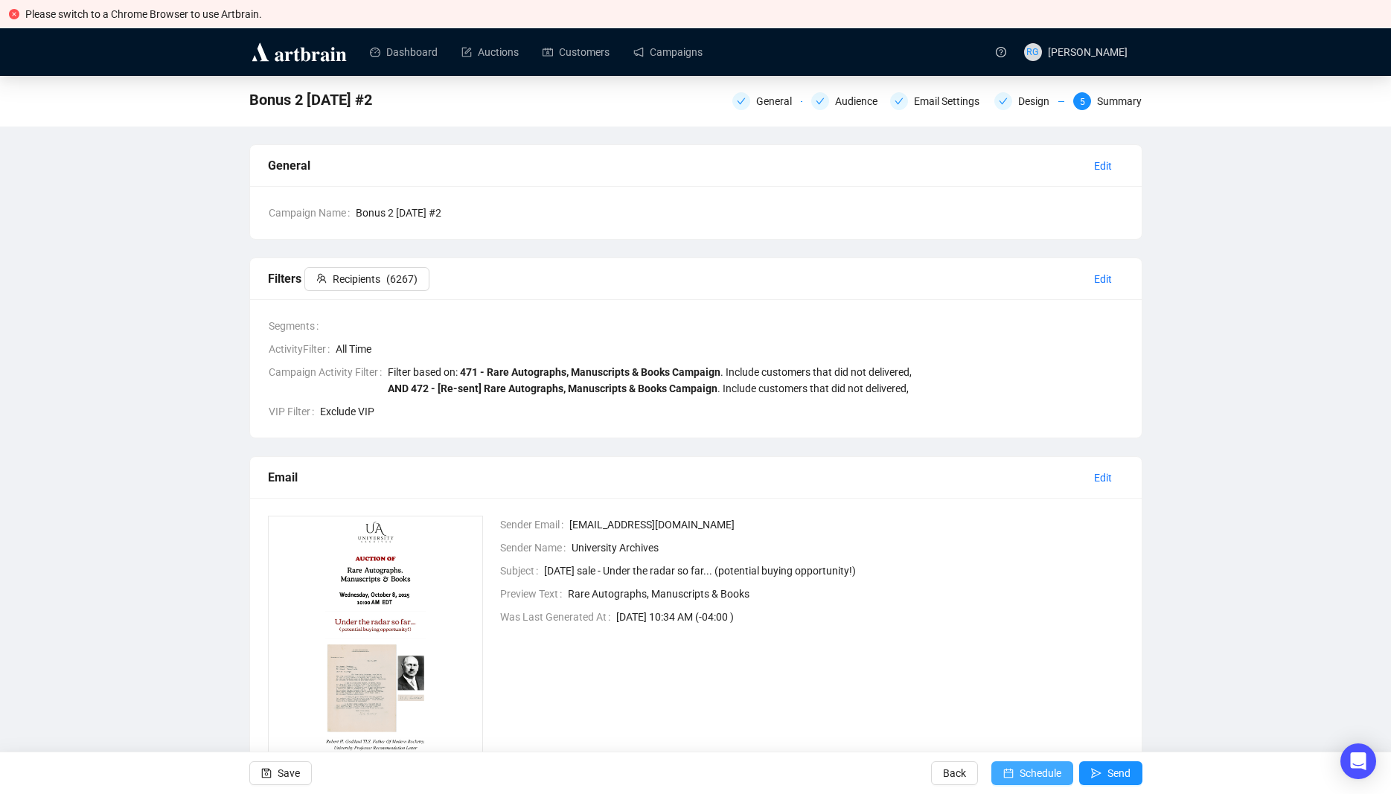
click at [1045, 775] on span "Schedule" at bounding box center [1040, 773] width 42 height 42
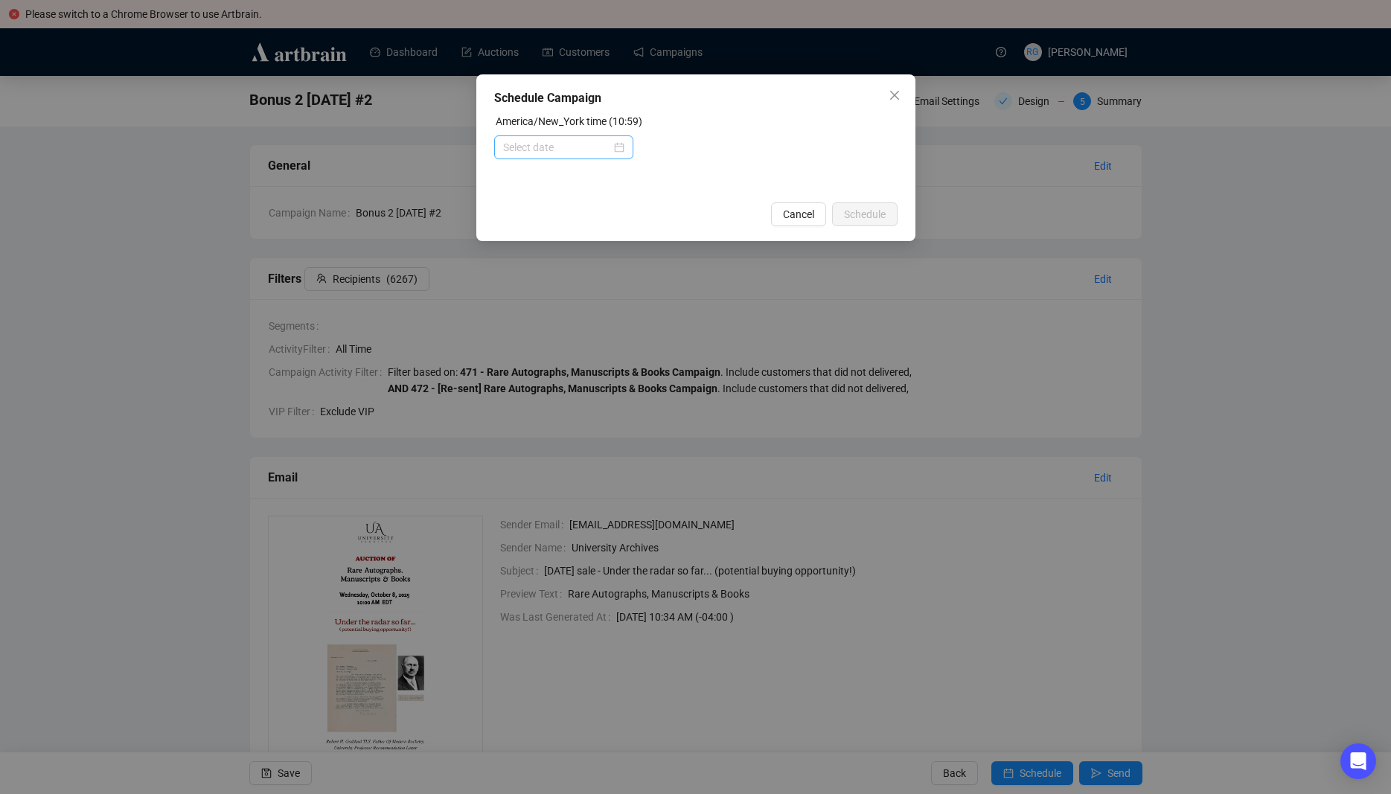
click at [623, 147] on div at bounding box center [563, 147] width 121 height 16
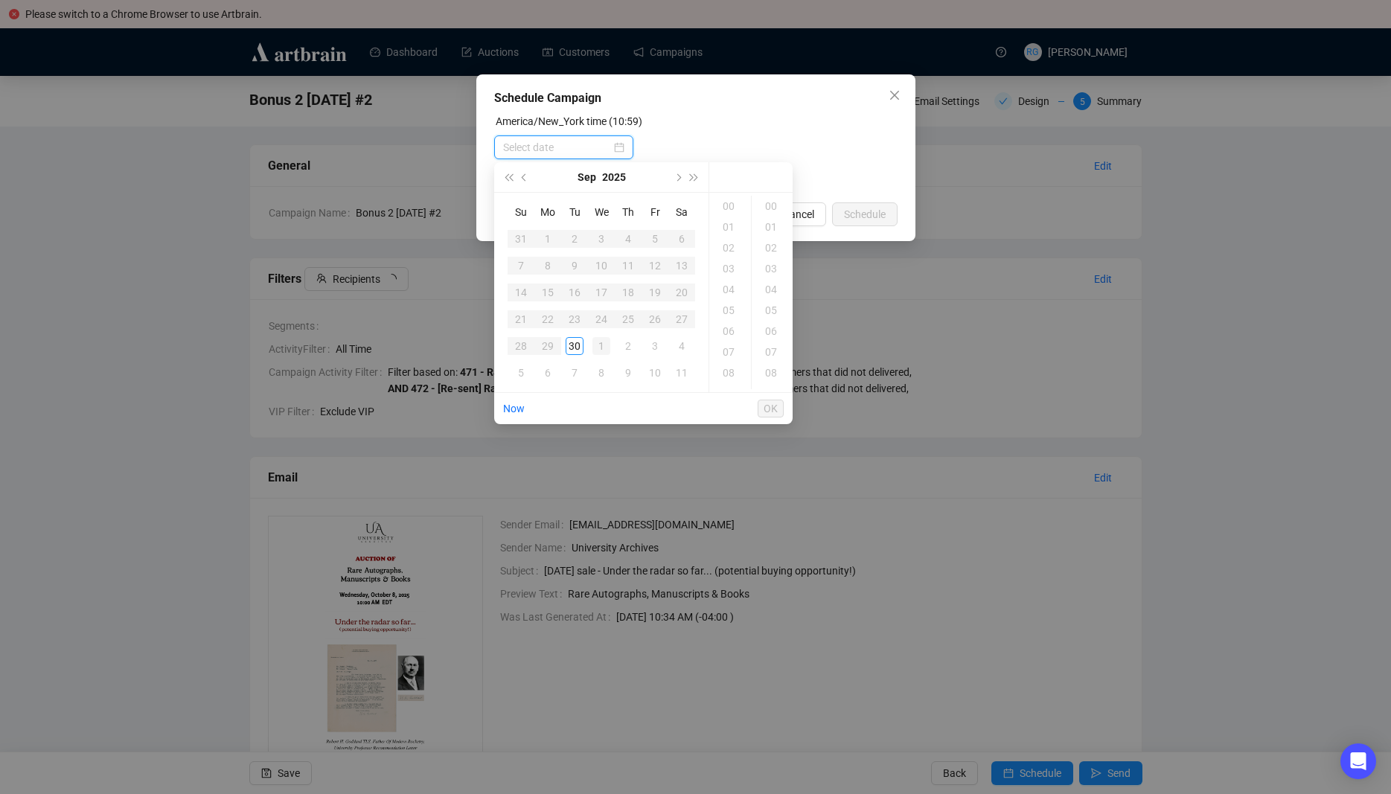
type input "[DATE] 00:00"
click at [678, 172] on button "Next month (PageDown)" at bounding box center [677, 177] width 16 height 30
click at [601, 235] on div "1" at bounding box center [601, 239] width 18 height 18
click at [729, 321] on div "18" at bounding box center [730, 320] width 36 height 21
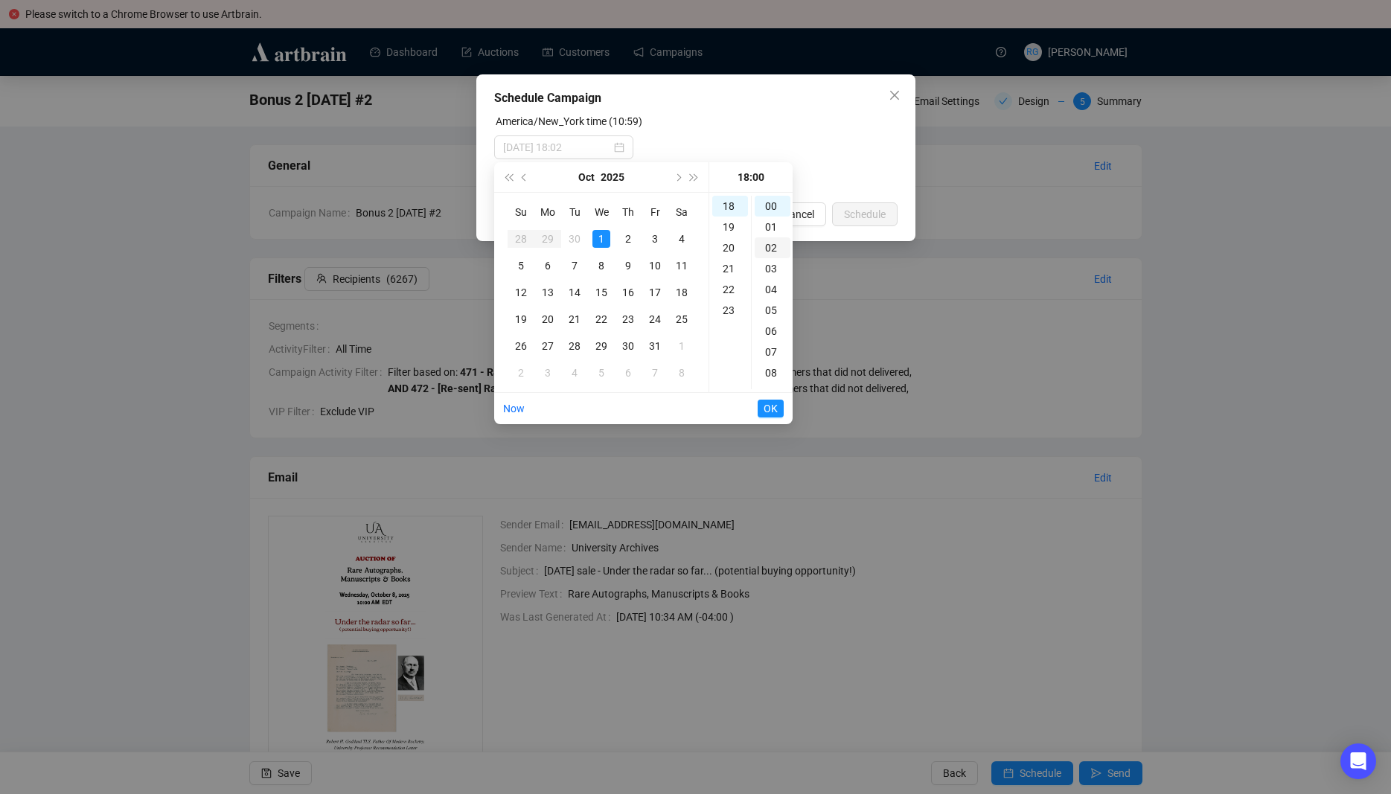
click at [771, 246] on div "02" at bounding box center [772, 247] width 36 height 21
type input "[DATE] 18:02"
click at [774, 406] on span "OK" at bounding box center [770, 408] width 14 height 28
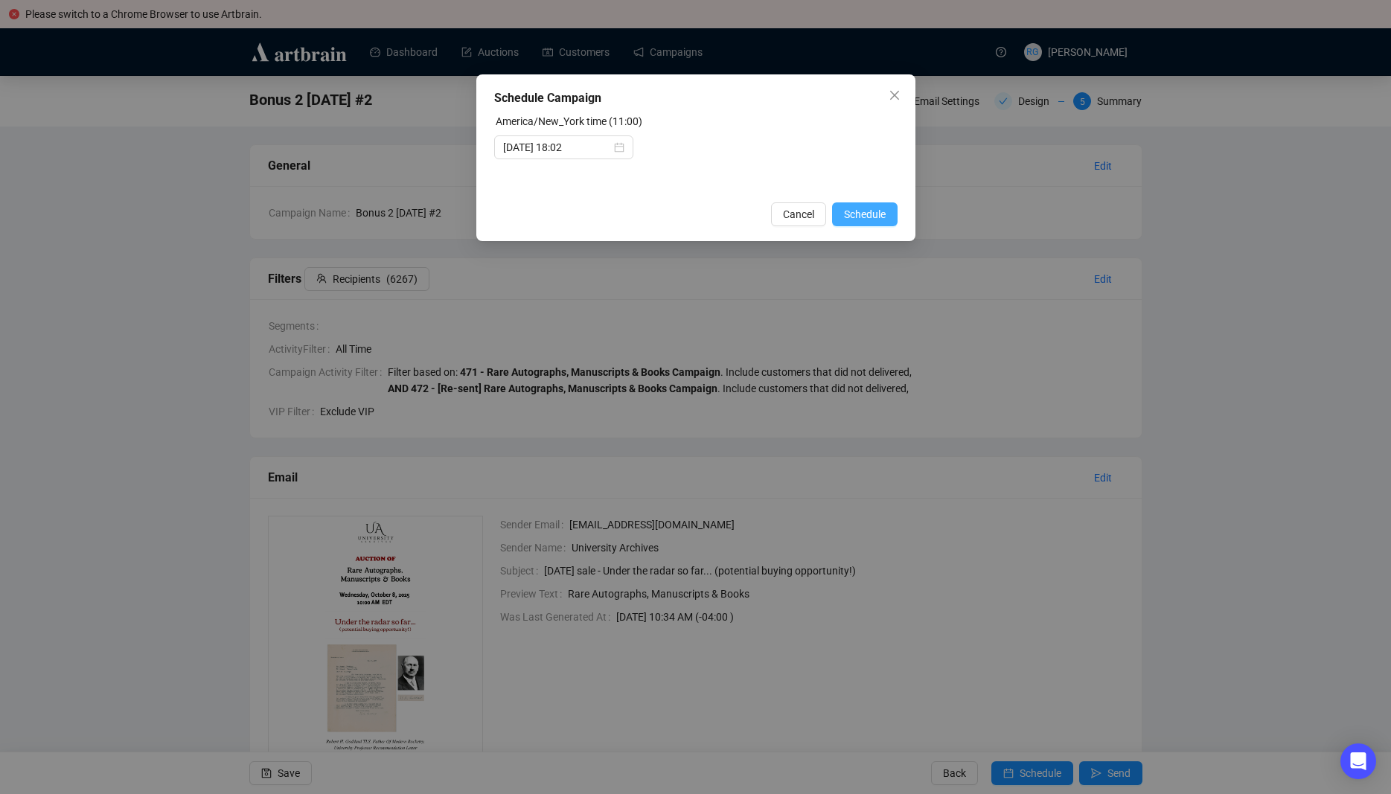
click at [850, 214] on span "Schedule" at bounding box center [865, 214] width 42 height 16
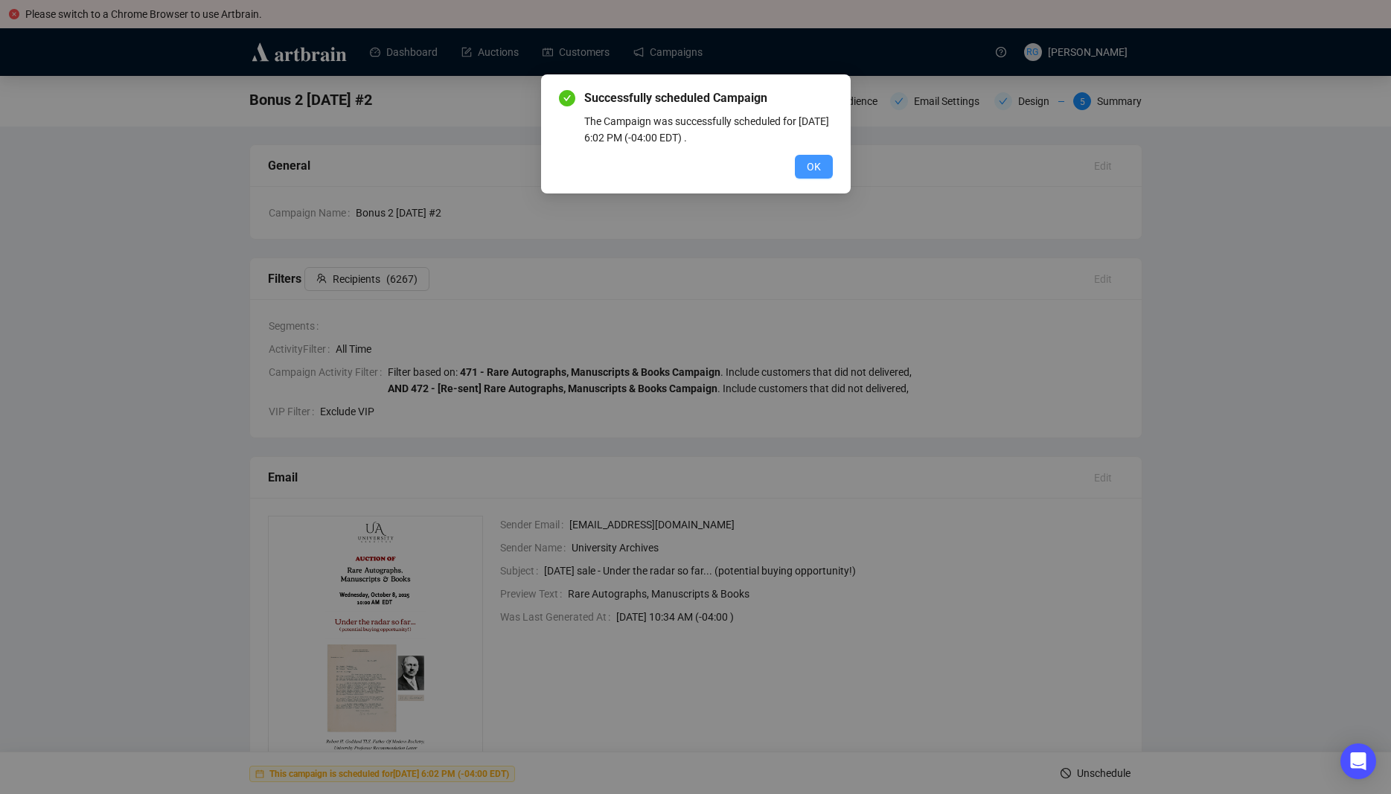
click at [818, 167] on span "OK" at bounding box center [814, 166] width 14 height 16
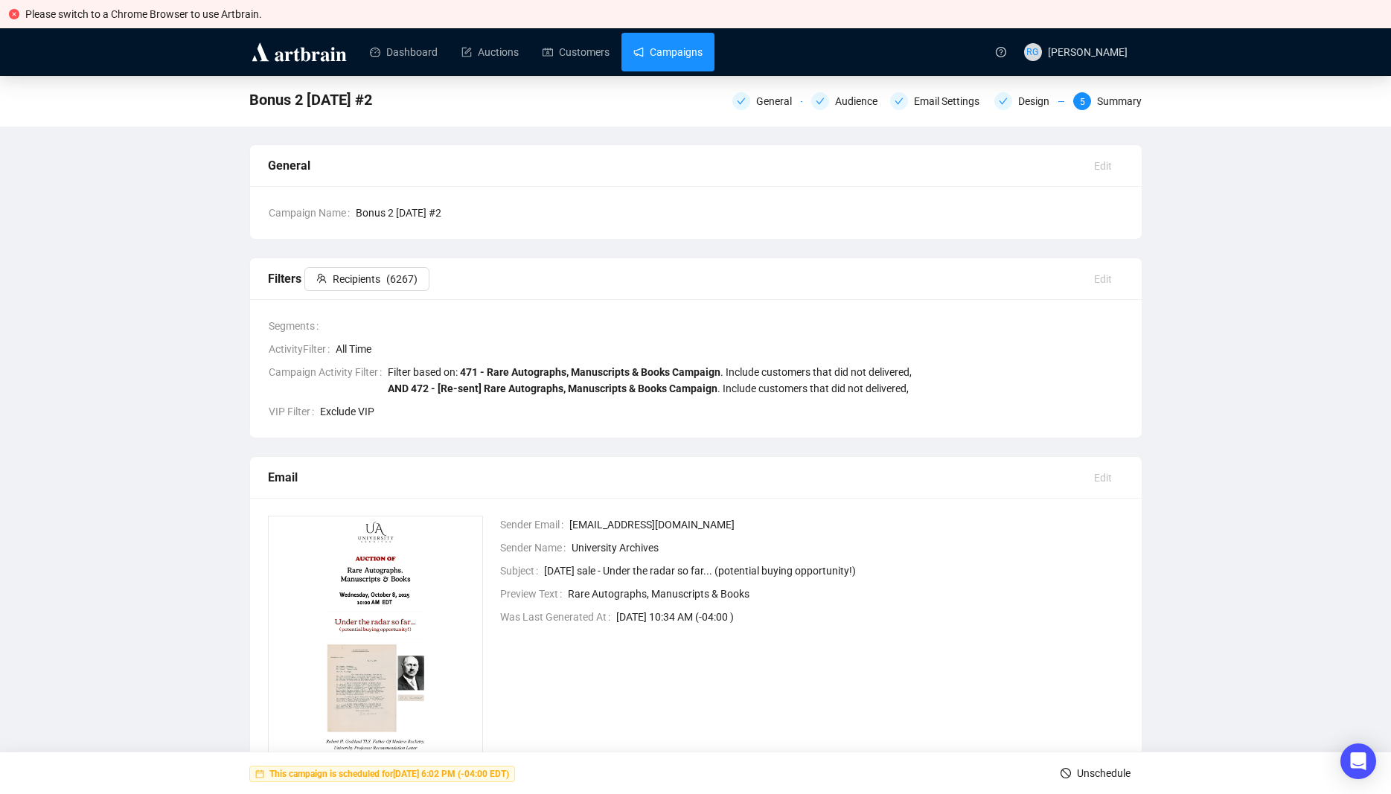
click at [685, 55] on link "Campaigns" at bounding box center [667, 52] width 69 height 39
